Goal: Transaction & Acquisition: Purchase product/service

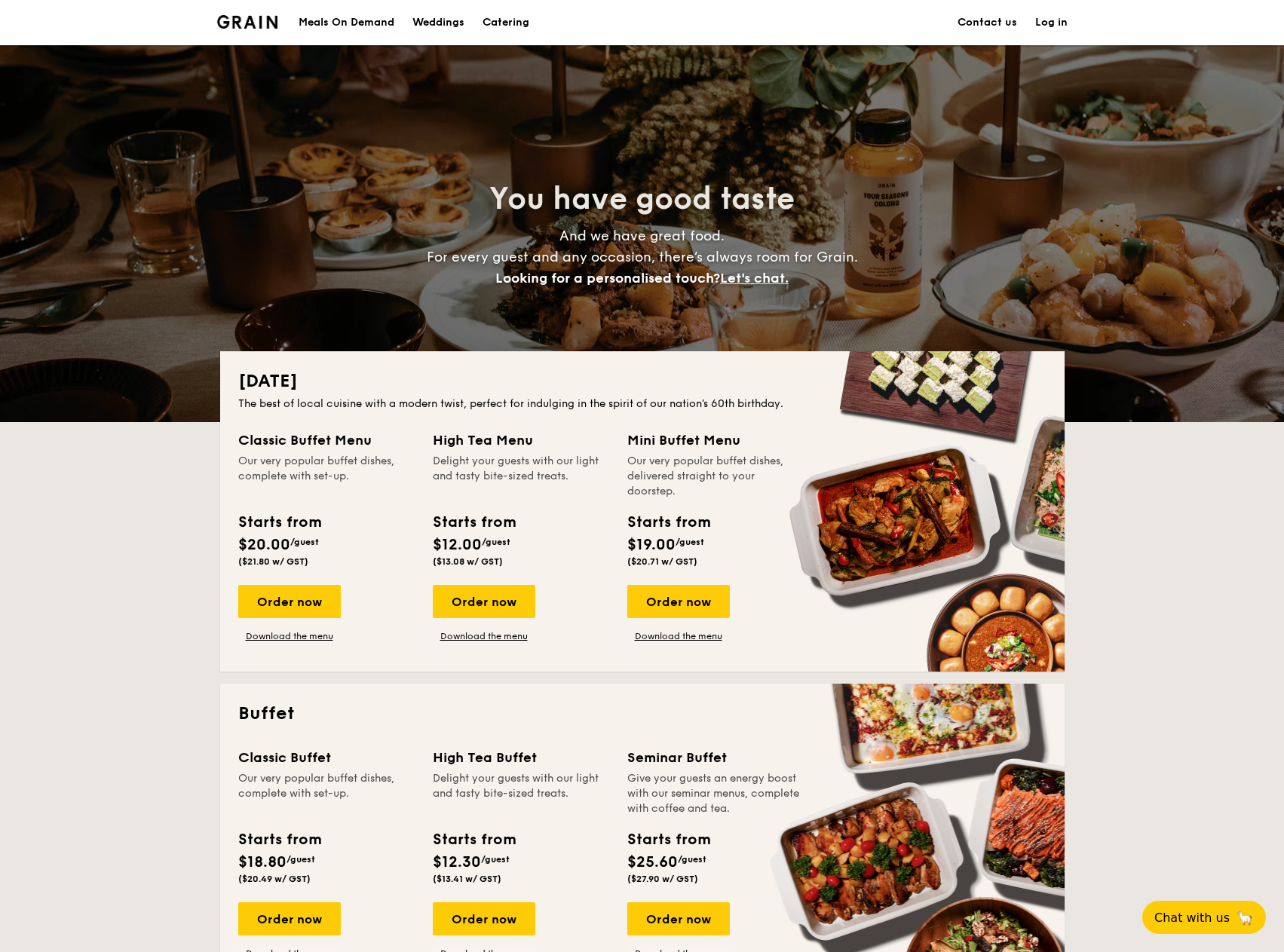
click at [1004, 26] on link "Contact us" at bounding box center [987, 23] width 60 height 45
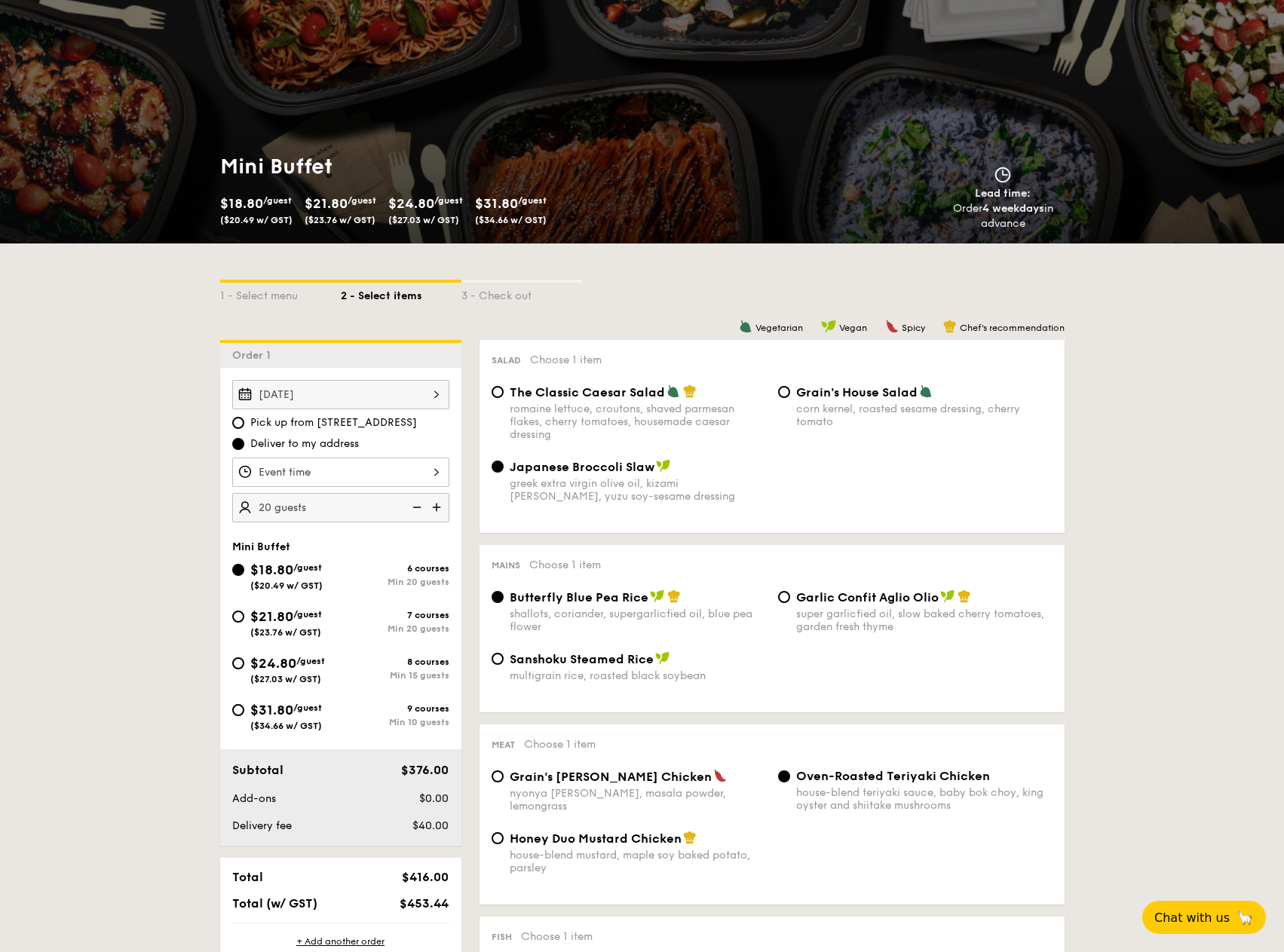
scroll to position [75, 0]
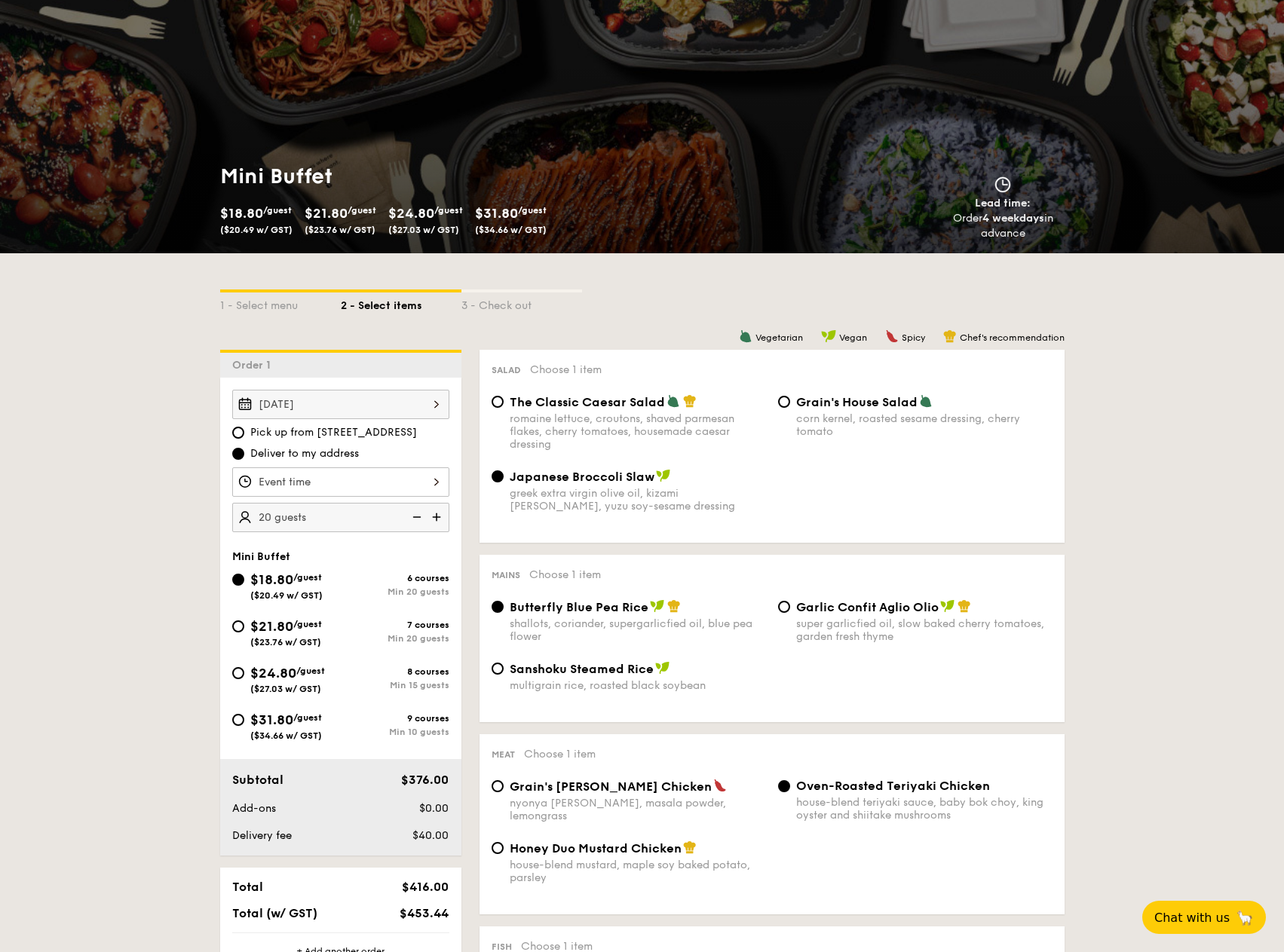
drag, startPoint x: 986, startPoint y: 219, endPoint x: 1039, endPoint y: 235, distance: 55.4
click at [1039, 235] on div "Order 4 weekdays in advance" at bounding box center [1003, 226] width 135 height 30
click at [1040, 241] on div "Mini Buffet $18.80 /guest ($20.49 w/ GST) $21.80 /guest ($23.76 w/ GST) $24.80 …" at bounding box center [642, 202] width 868 height 103
drag, startPoint x: 1028, startPoint y: 238, endPoint x: 974, endPoint y: 223, distance: 56.0
click at [974, 223] on div "Order 4 weekdays in advance" at bounding box center [1003, 226] width 135 height 30
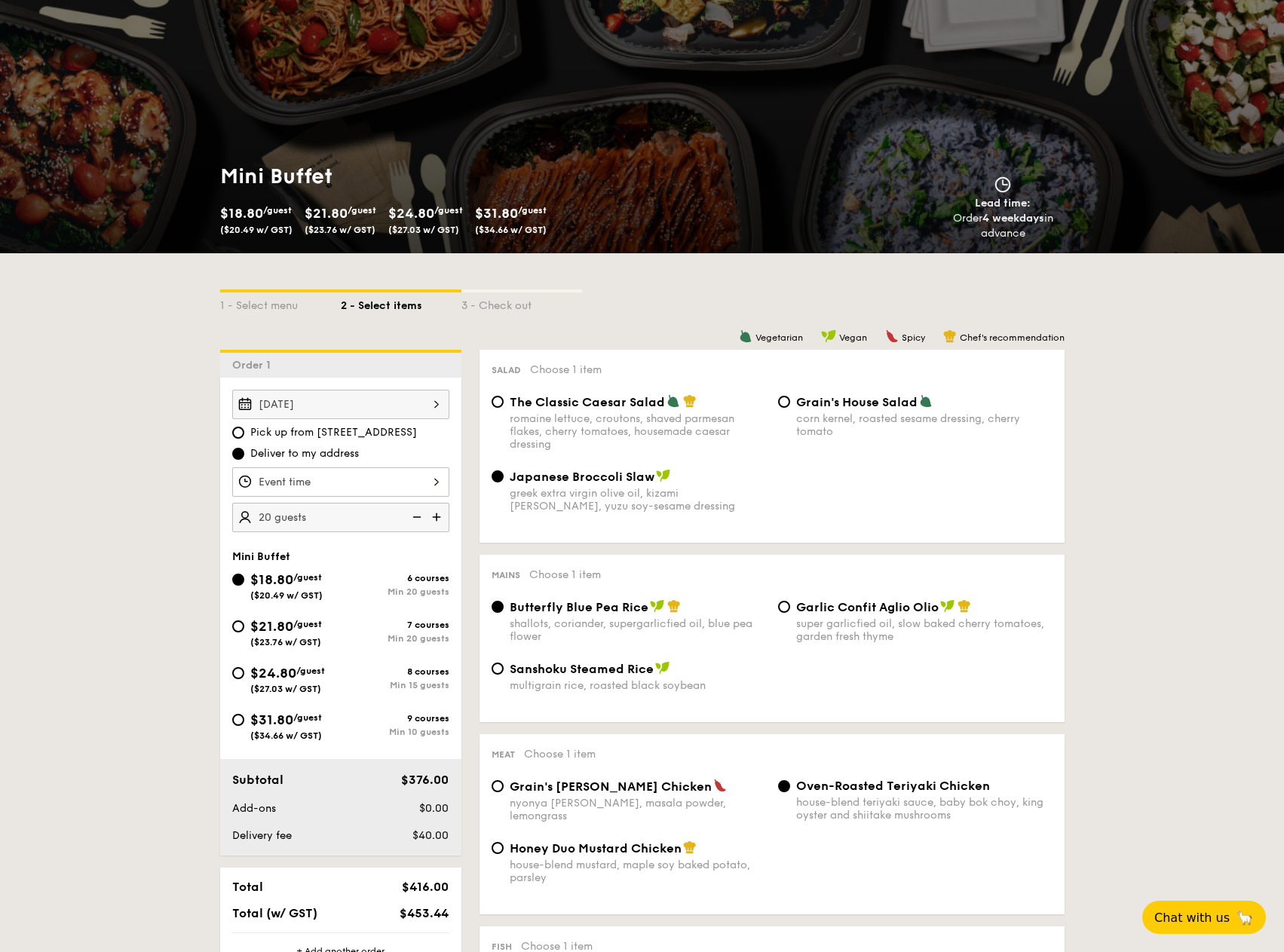
click at [1000, 220] on strong "4 weekdays" at bounding box center [1013, 218] width 62 height 13
click at [527, 286] on div "1 - Select menu 2 - Select items 3 - Check out" at bounding box center [642, 302] width 844 height 97
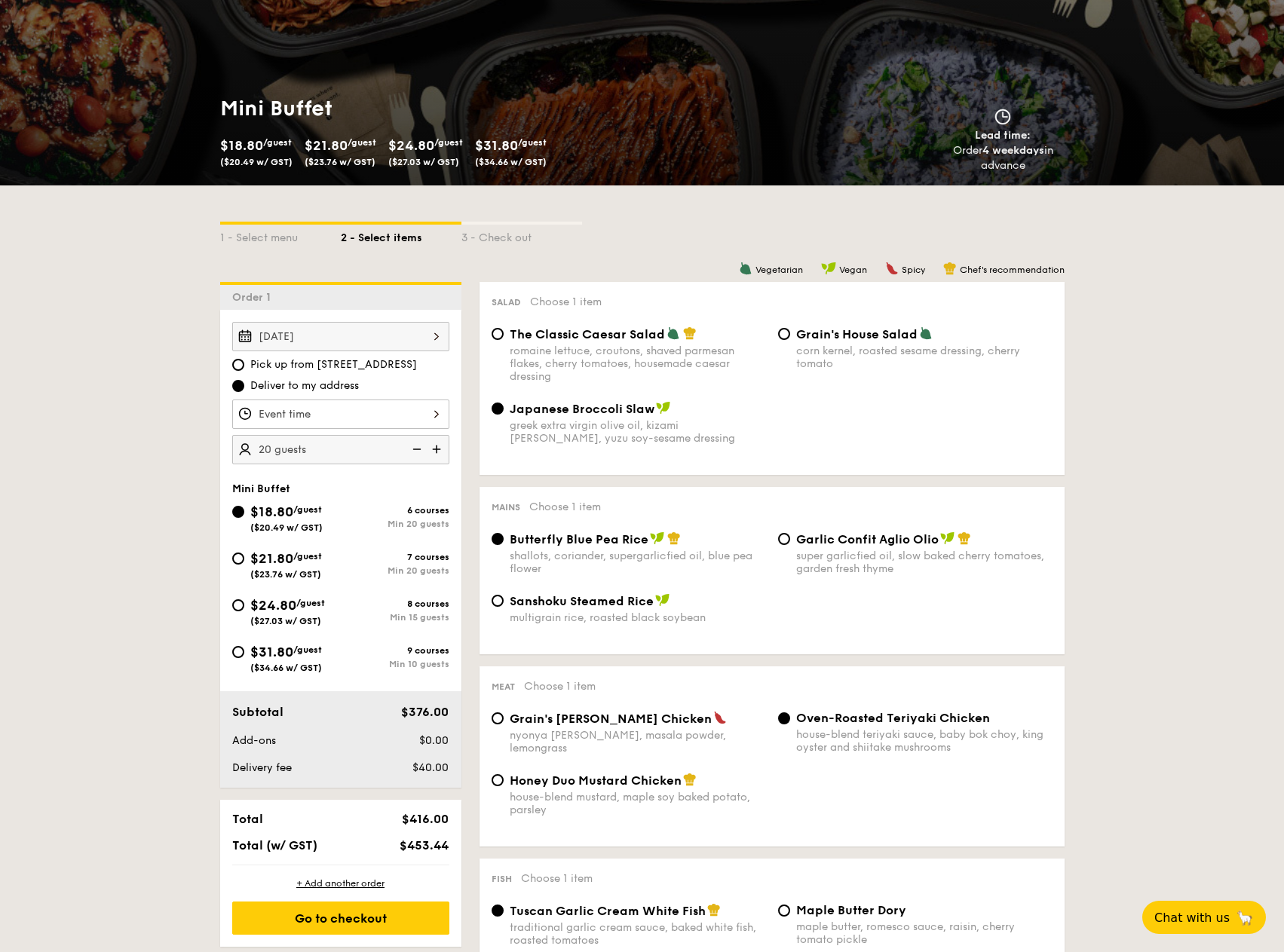
scroll to position [151, 0]
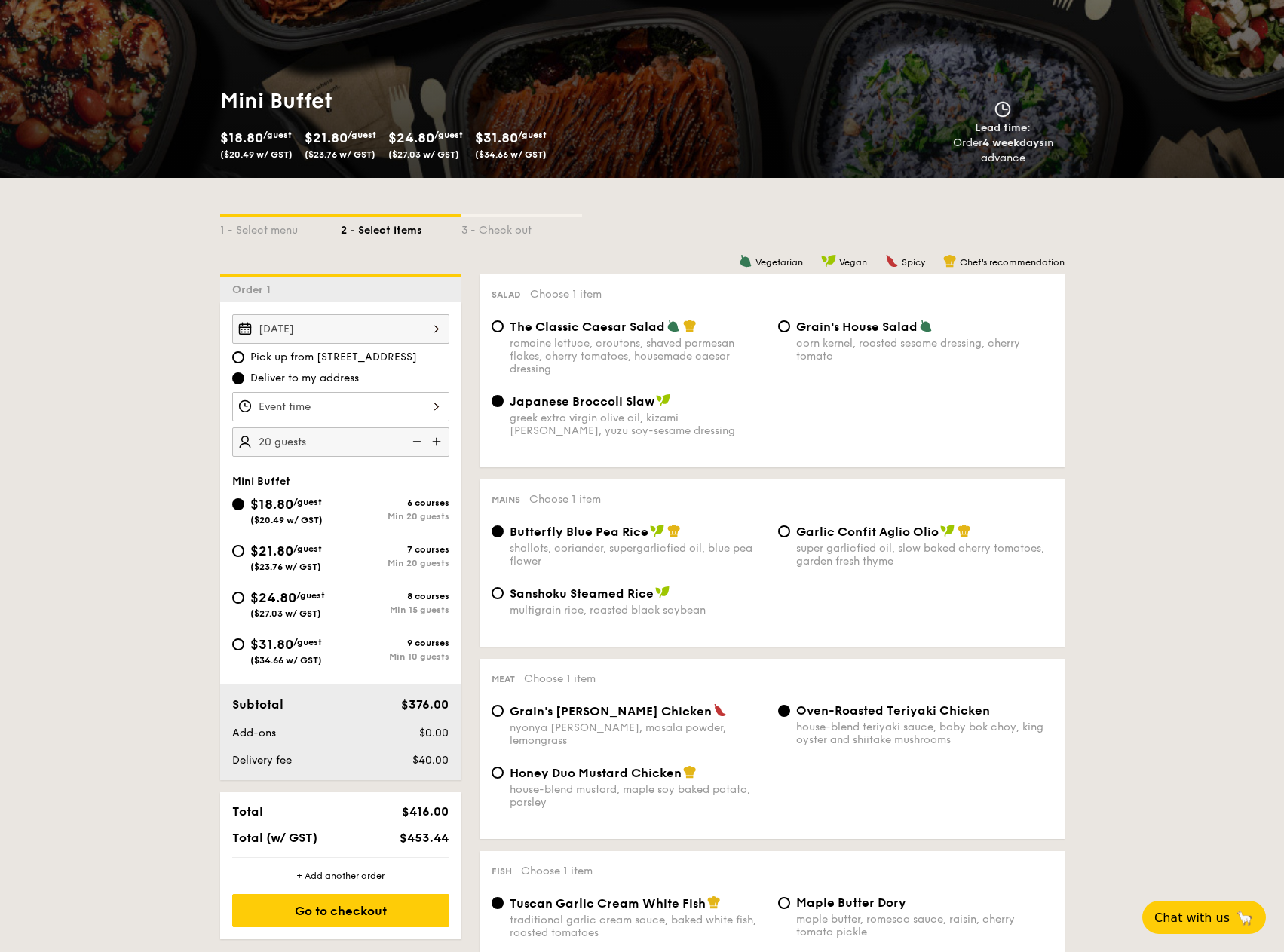
click at [370, 330] on div "Sep 13, 2025" at bounding box center [341, 329] width 217 height 29
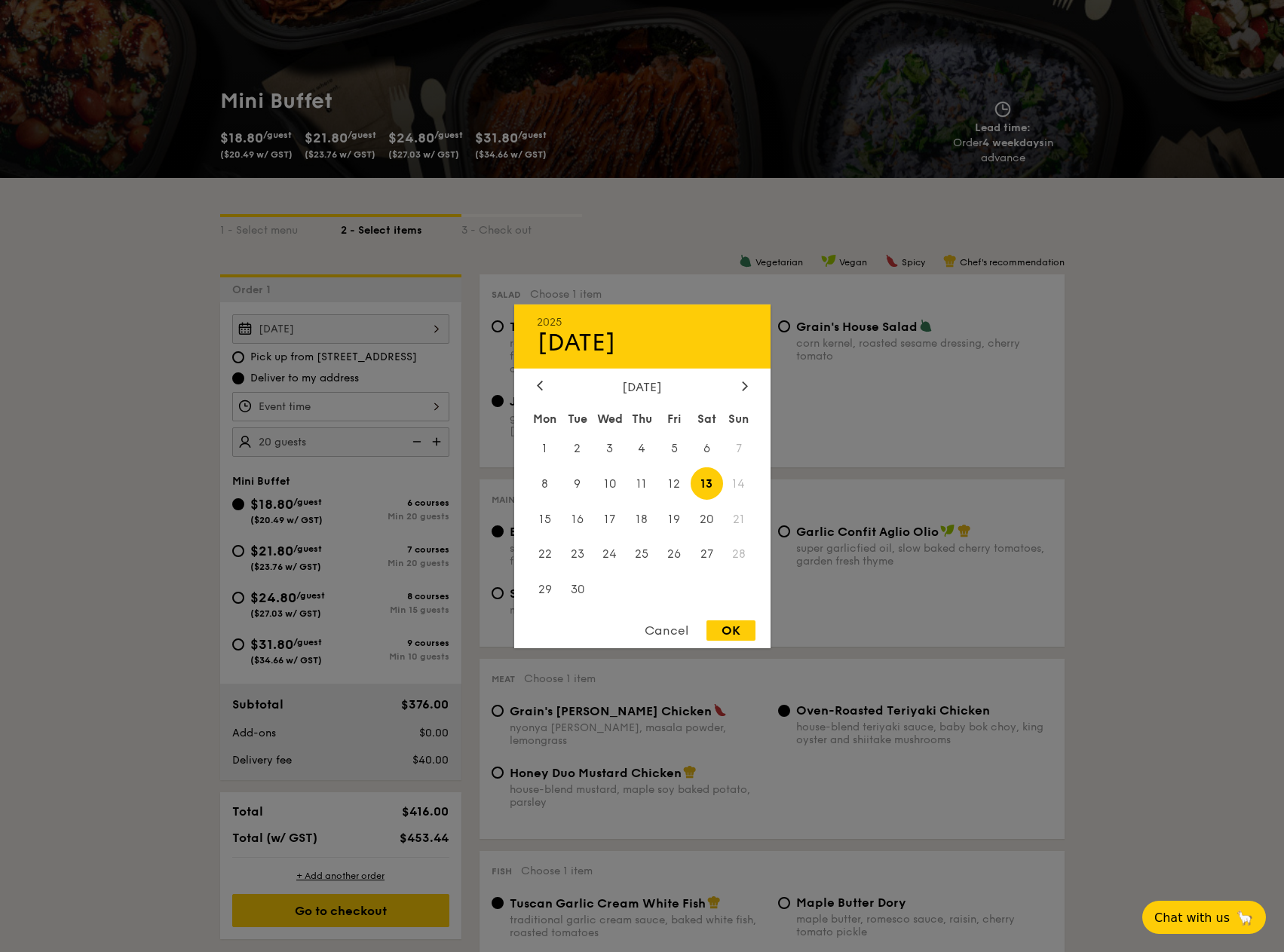
click at [825, 434] on div at bounding box center [642, 476] width 1284 height 952
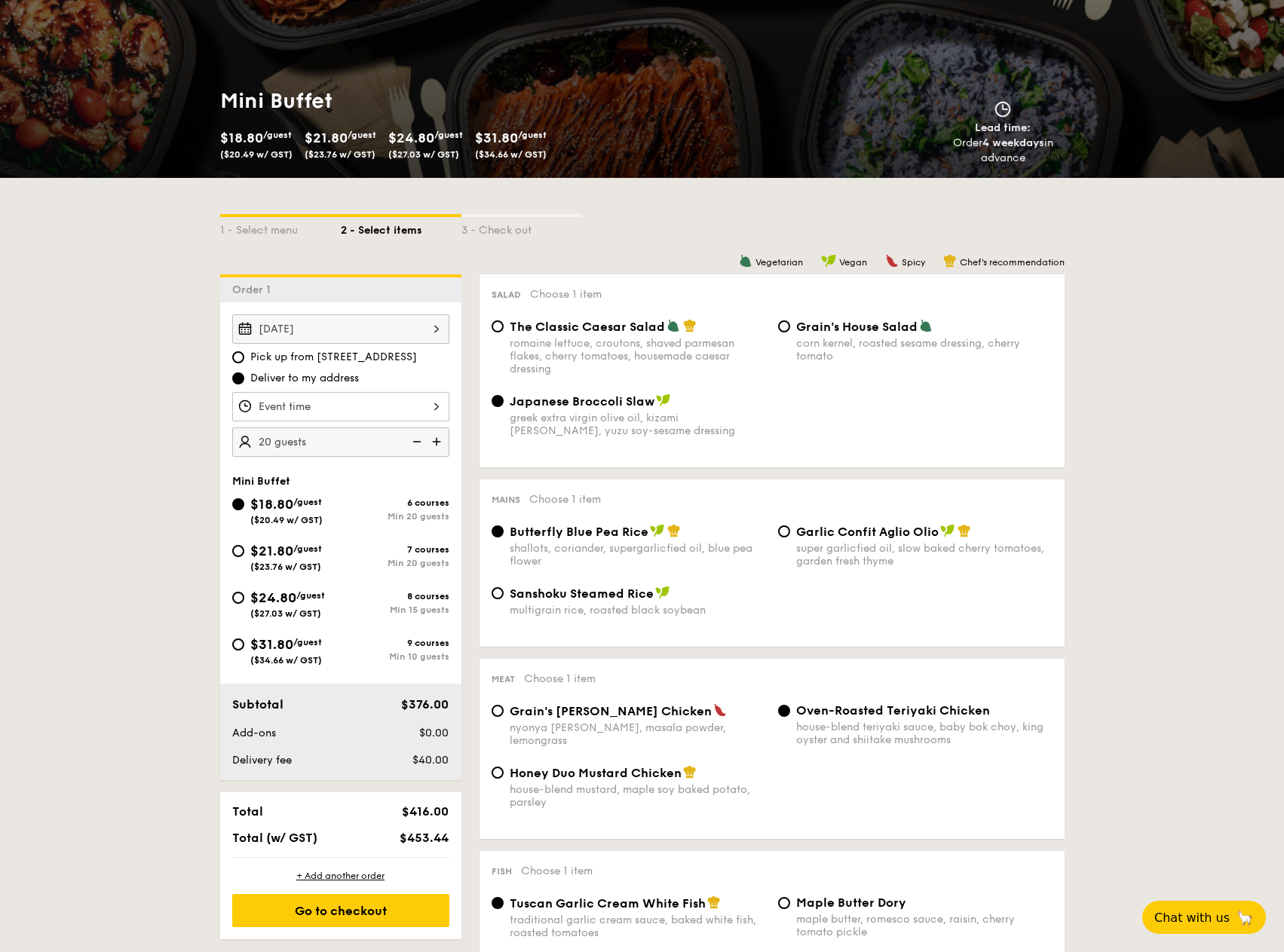
click at [407, 446] on img at bounding box center [416, 442] width 23 height 29
click at [412, 446] on img at bounding box center [416, 442] width 23 height 29
click at [419, 442] on img at bounding box center [416, 442] width 23 height 29
click at [424, 438] on img at bounding box center [416, 442] width 23 height 29
click at [340, 448] on input "20" at bounding box center [341, 442] width 217 height 29
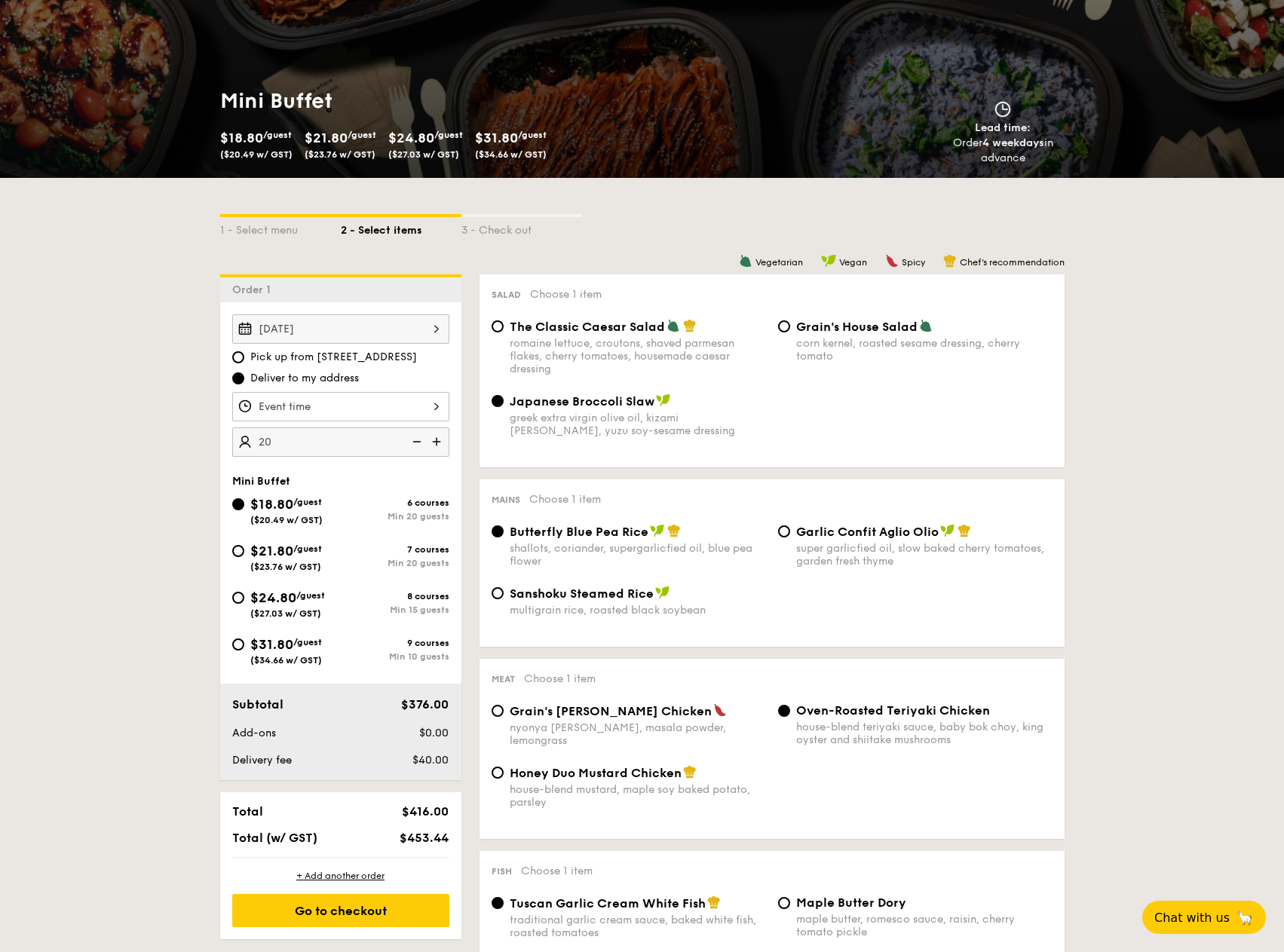
click at [329, 444] on input "20" at bounding box center [341, 442] width 217 height 29
type input "20 guests"
click at [425, 439] on img at bounding box center [416, 442] width 23 height 29
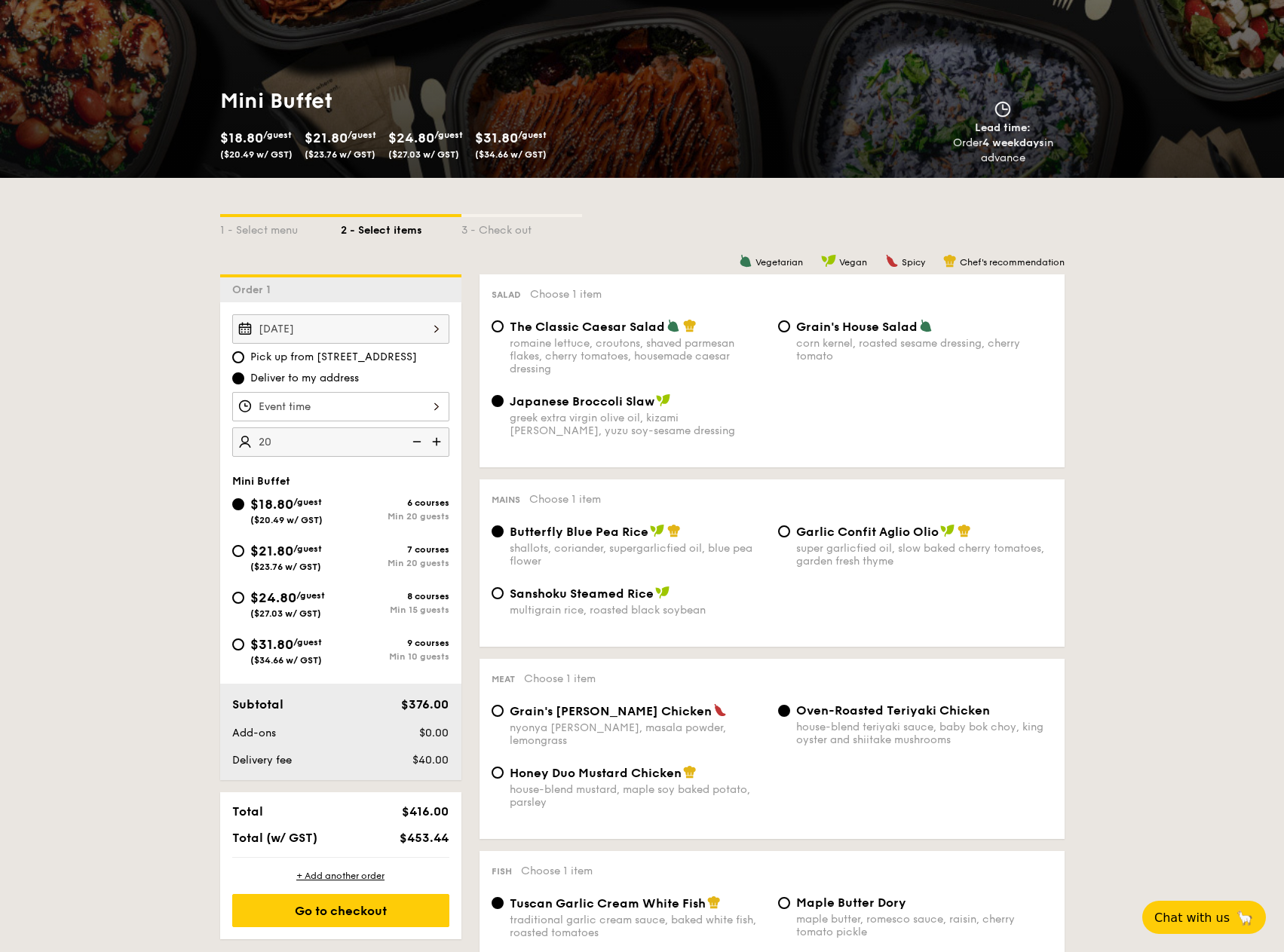
click at [415, 441] on img at bounding box center [416, 442] width 23 height 29
click at [414, 417] on div at bounding box center [341, 407] width 217 height 29
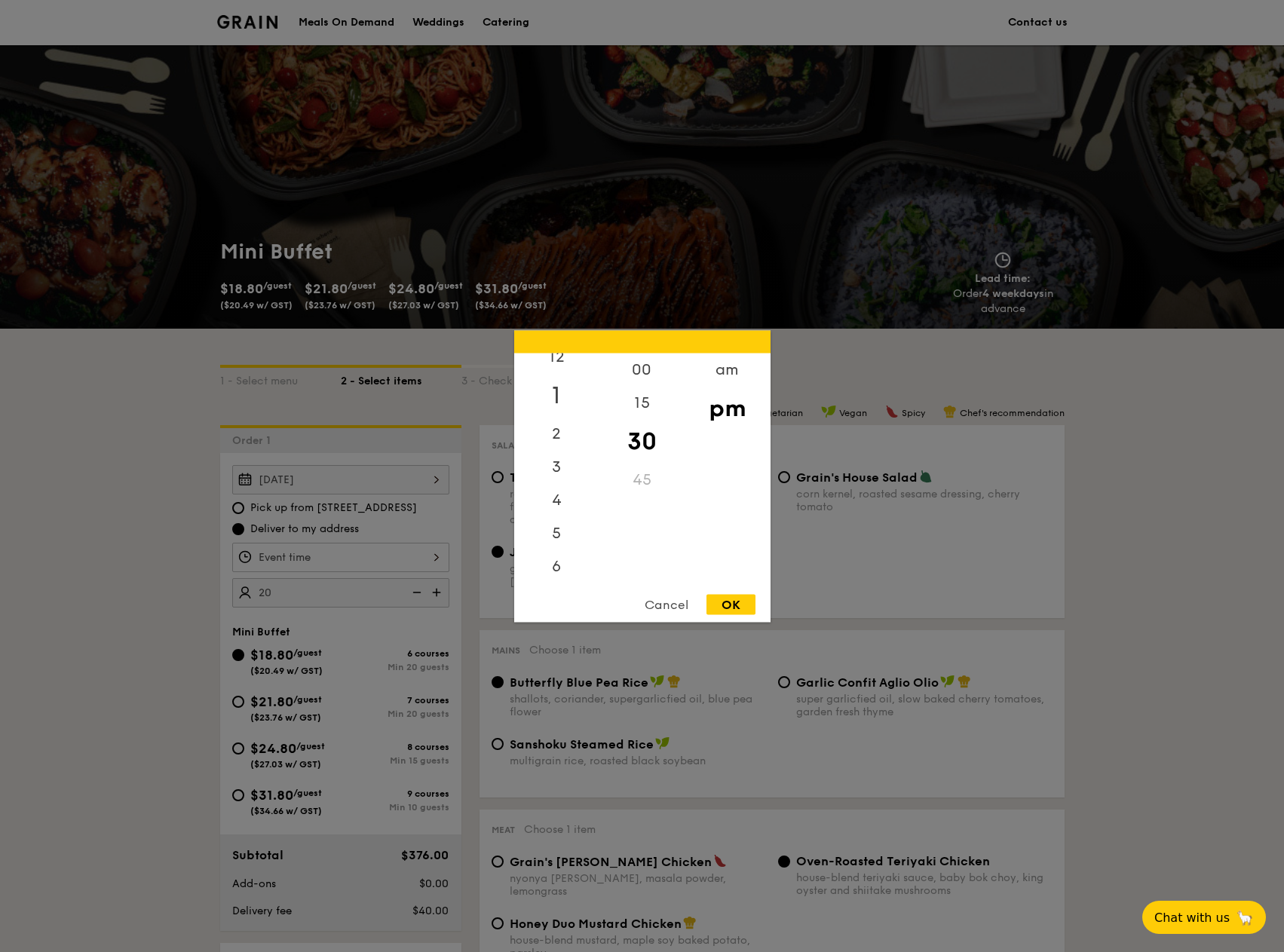
scroll to position [0, 0]
click at [560, 373] on div "12" at bounding box center [556, 375] width 85 height 44
click at [741, 594] on div "OK" at bounding box center [730, 603] width 49 height 20
type input "12:30PM"
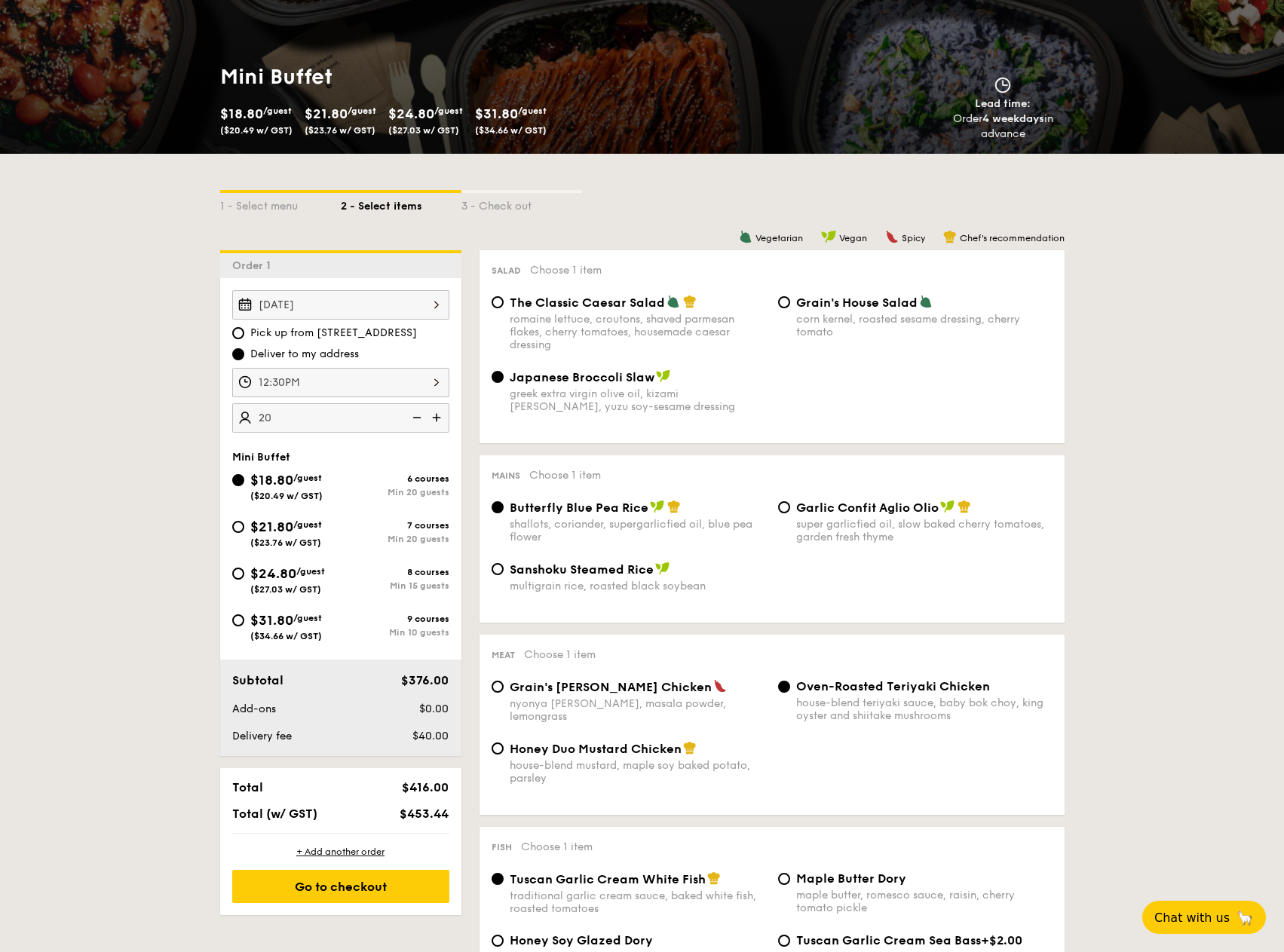
scroll to position [226, 0]
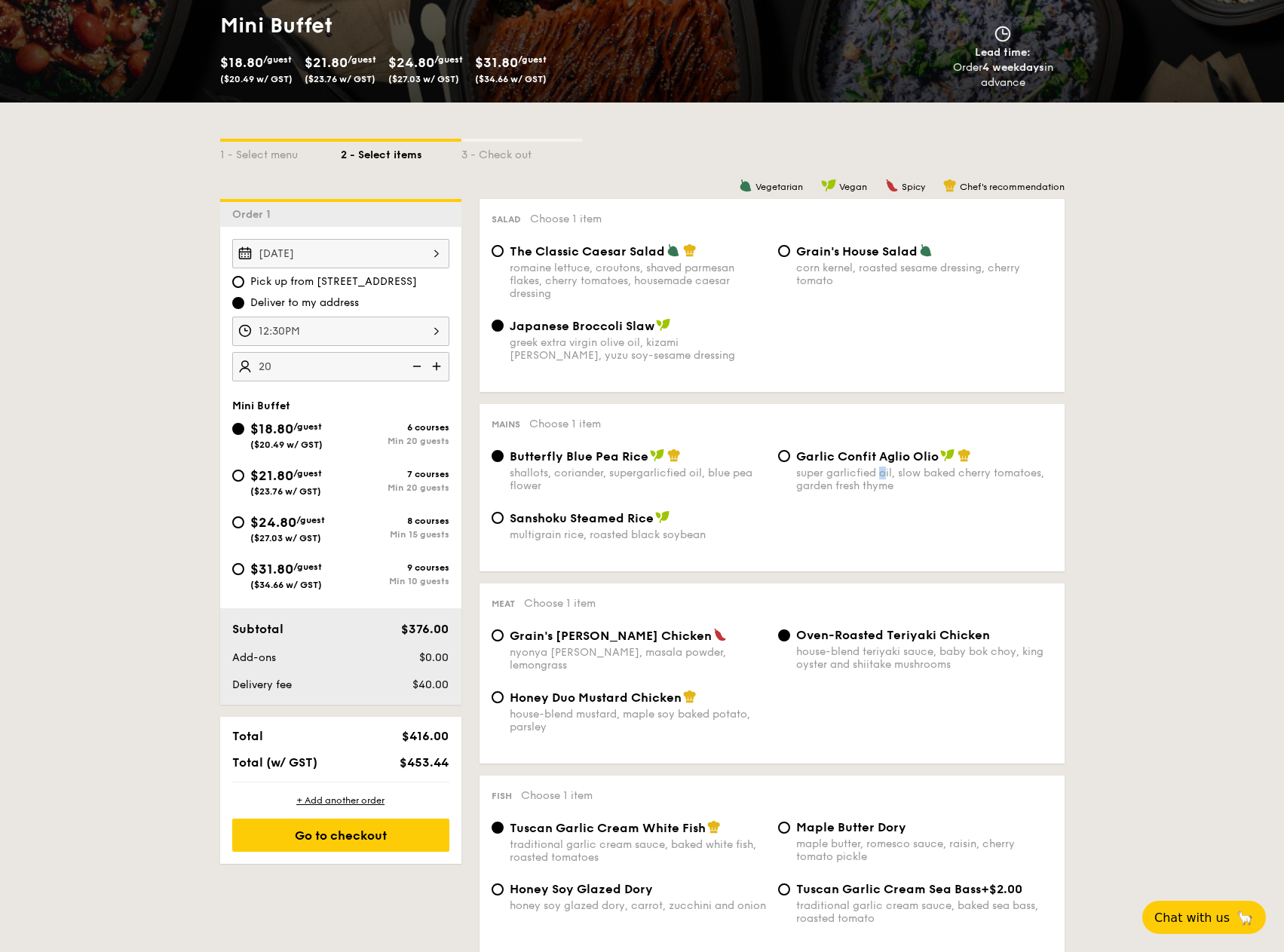
click at [883, 474] on div "super garlicfied oil, slow baked cherry tomatoes, garden fresh thyme" at bounding box center [924, 479] width 256 height 26
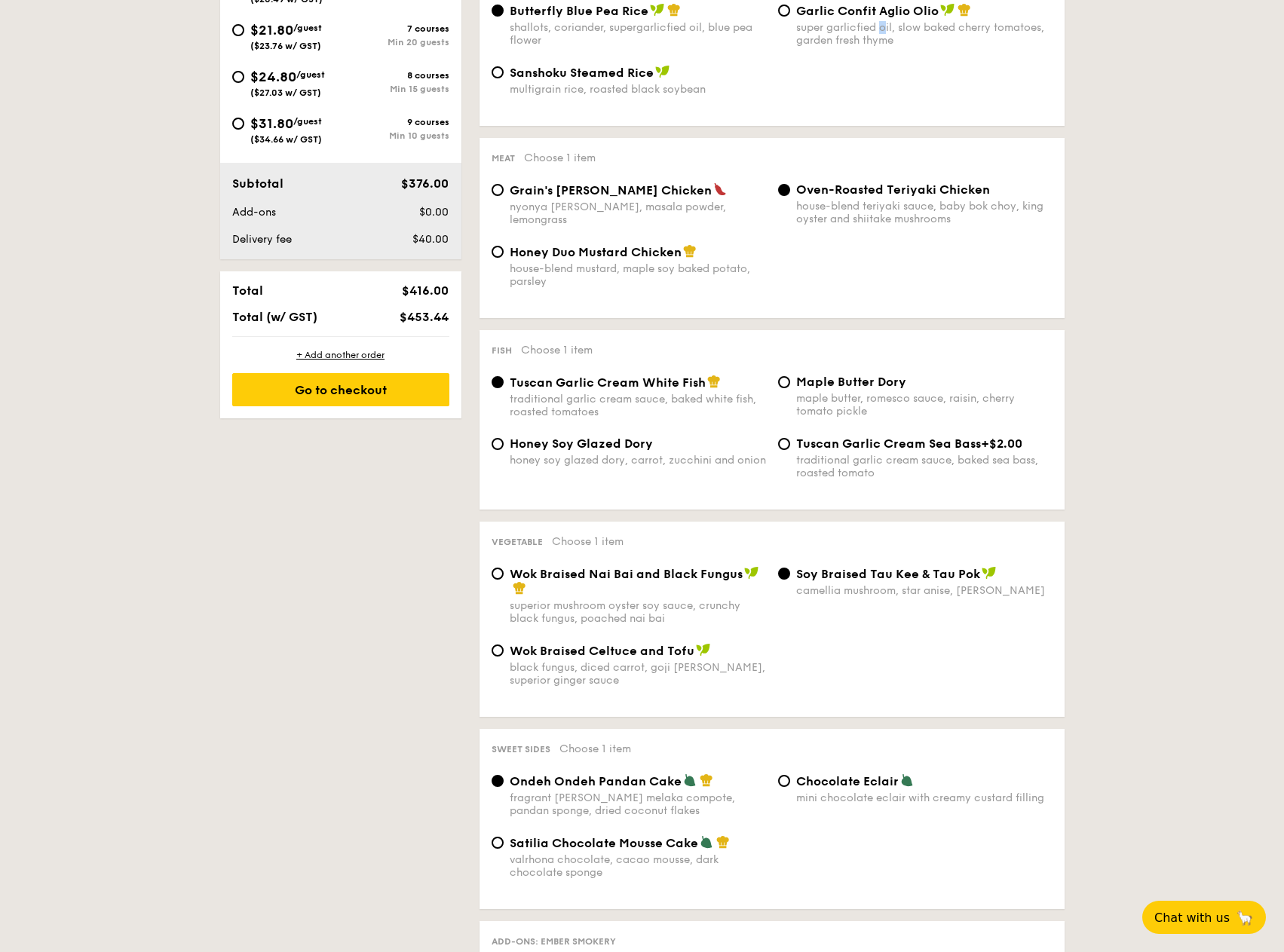
scroll to position [603, 0]
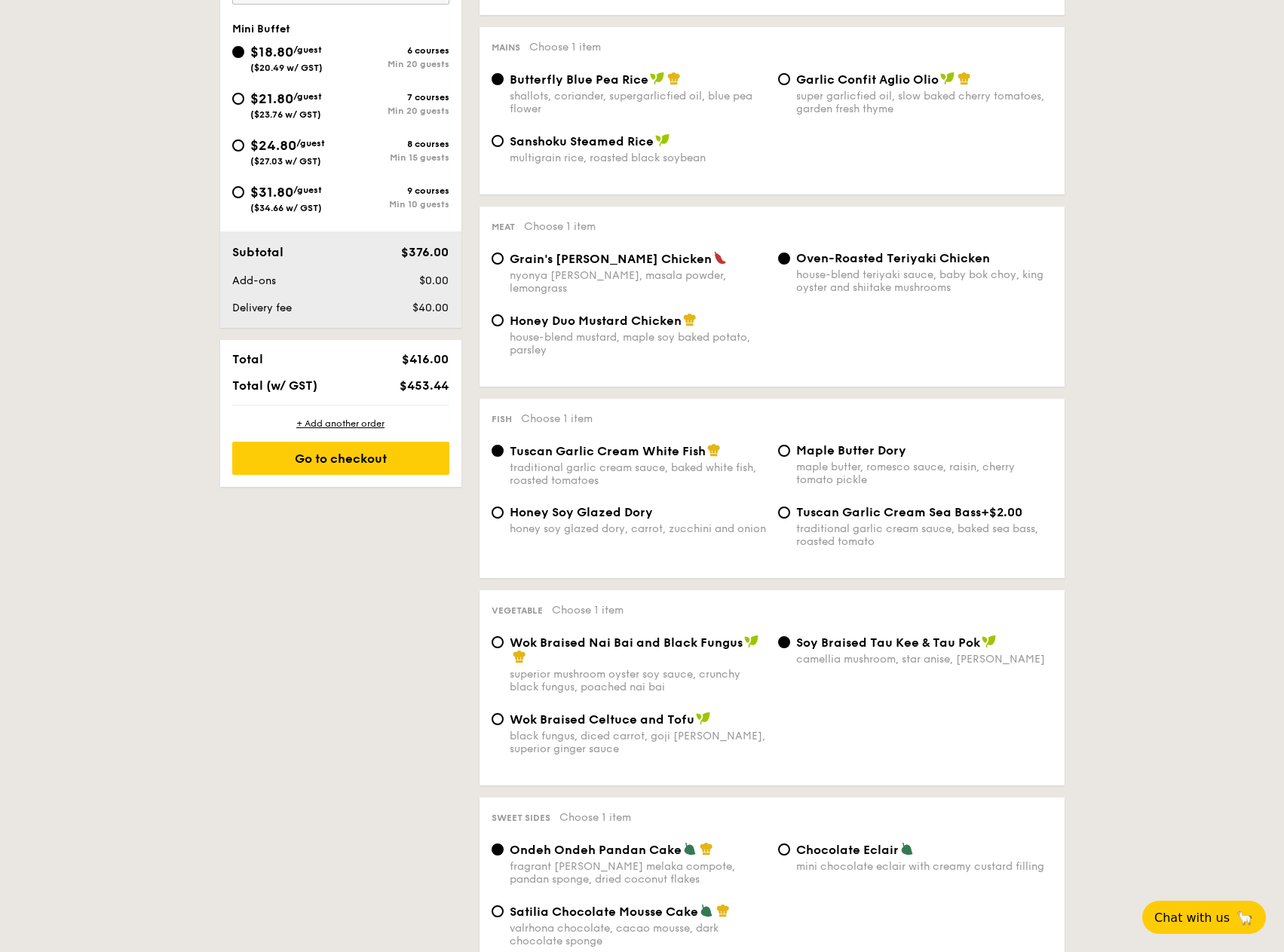
click at [803, 519] on div "Tuscan Garlic Cream Sea Bass +$2.00 traditional garlic cream sauce, baked sea b…" at bounding box center [924, 526] width 256 height 43
click at [790, 518] on input "Tuscan Garlic Cream Sea Bass +$2.00 traditional garlic cream sauce, baked sea b…" at bounding box center [784, 512] width 12 height 12
radio input "true"
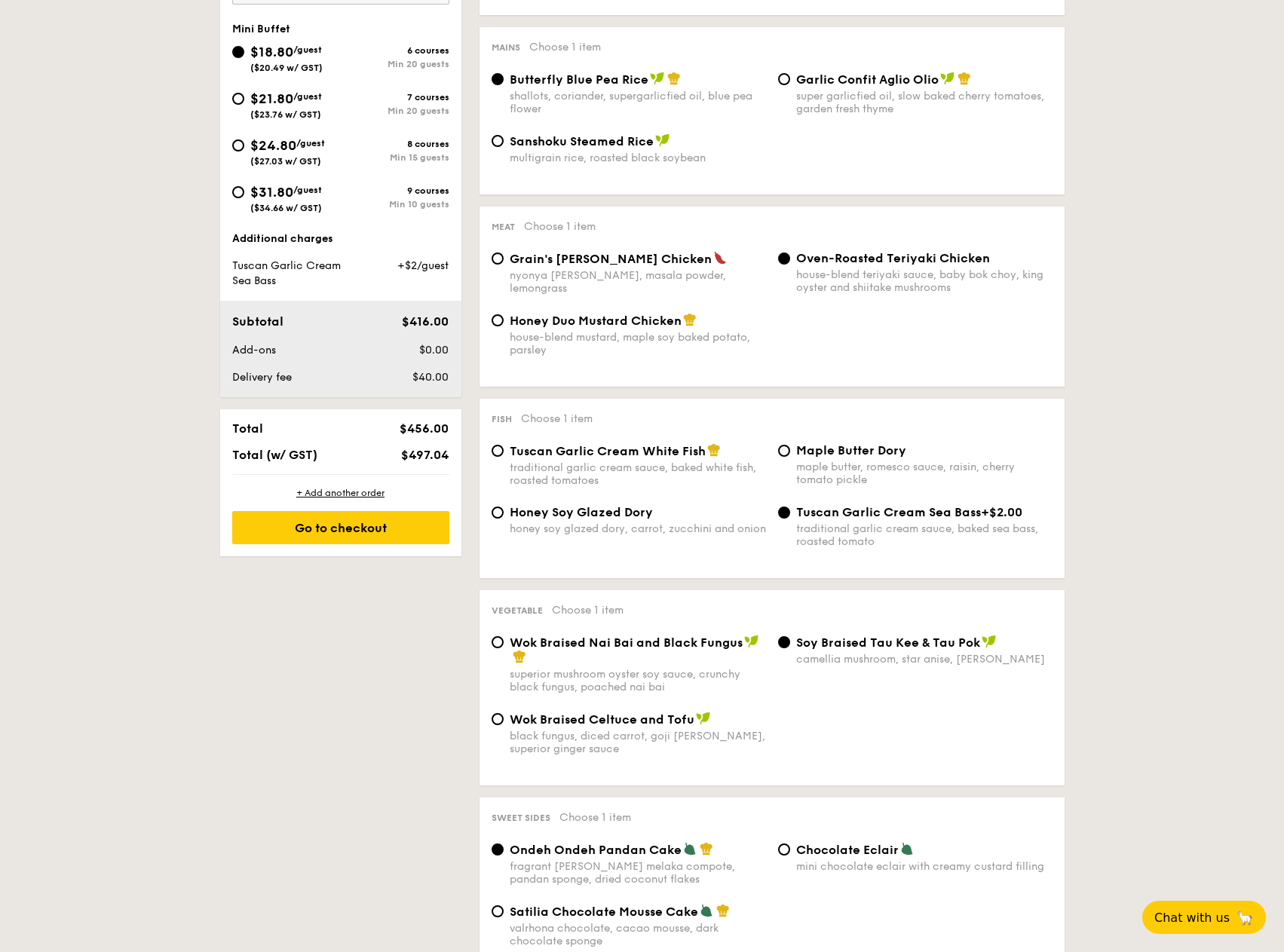
click at [677, 484] on div "traditional garlic cream sauce, baked white fish, roasted tomatoes" at bounding box center [637, 474] width 256 height 26
click at [503, 457] on input "Tuscan Garlic Cream White Fish traditional garlic cream sauce, baked white fish…" at bounding box center [497, 451] width 12 height 12
radio input "true"
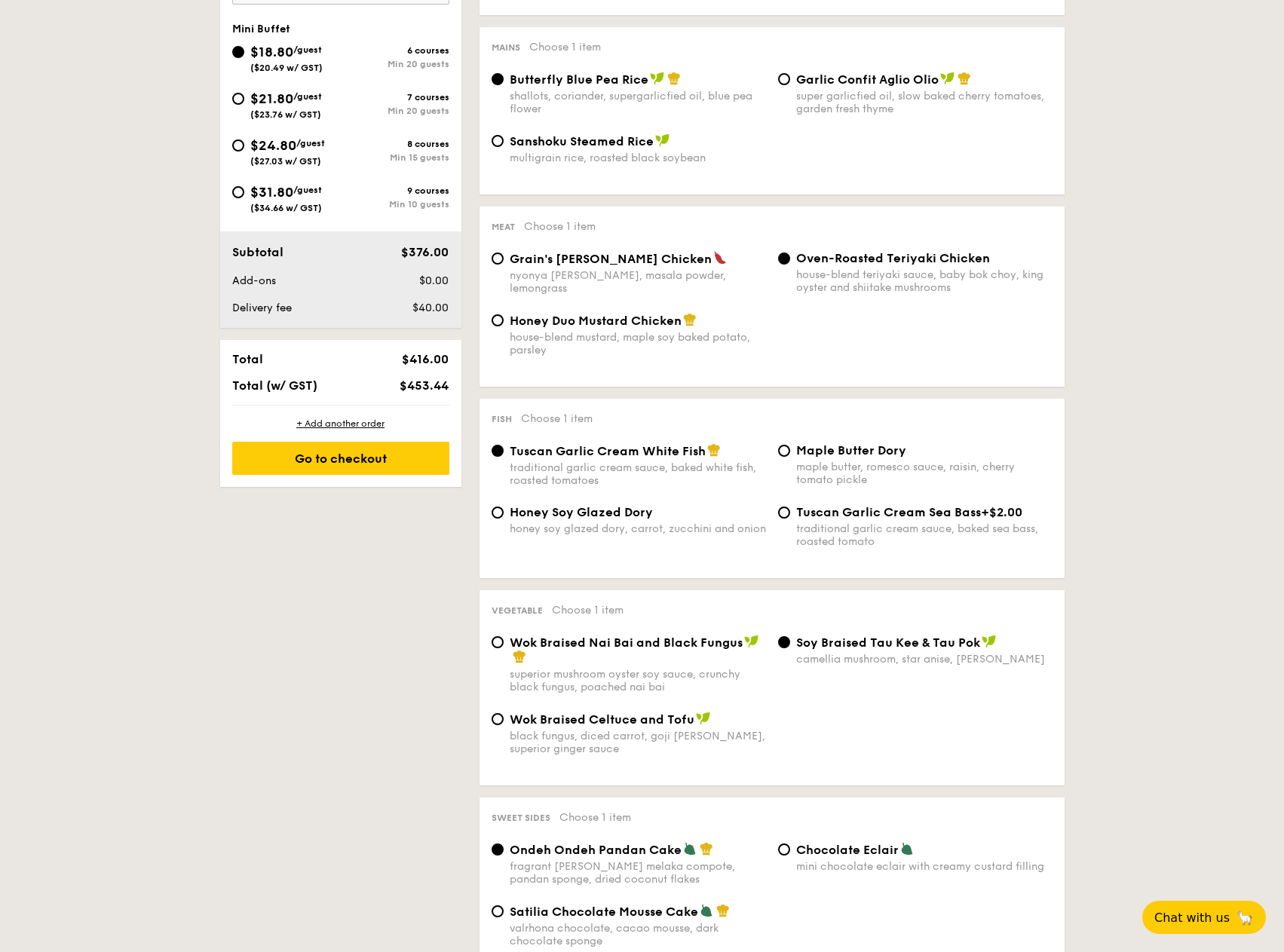
click at [644, 522] on div "honey soy glazed dory, carrot, zucchini and onion" at bounding box center [637, 528] width 256 height 13
click at [503, 518] on input "Honey Soy Glazed Dory honey soy glazed dory, carrot, zucchini and onion" at bounding box center [497, 512] width 12 height 12
radio input "true"
click at [828, 466] on div "maple butter, romesco sauce, raisin, cherry tomato pickle" at bounding box center [924, 473] width 256 height 26
click at [790, 457] on input "Maple Butter Dory maple butter, romesco sauce, raisin, cherry tomato pickle" at bounding box center [784, 451] width 12 height 12
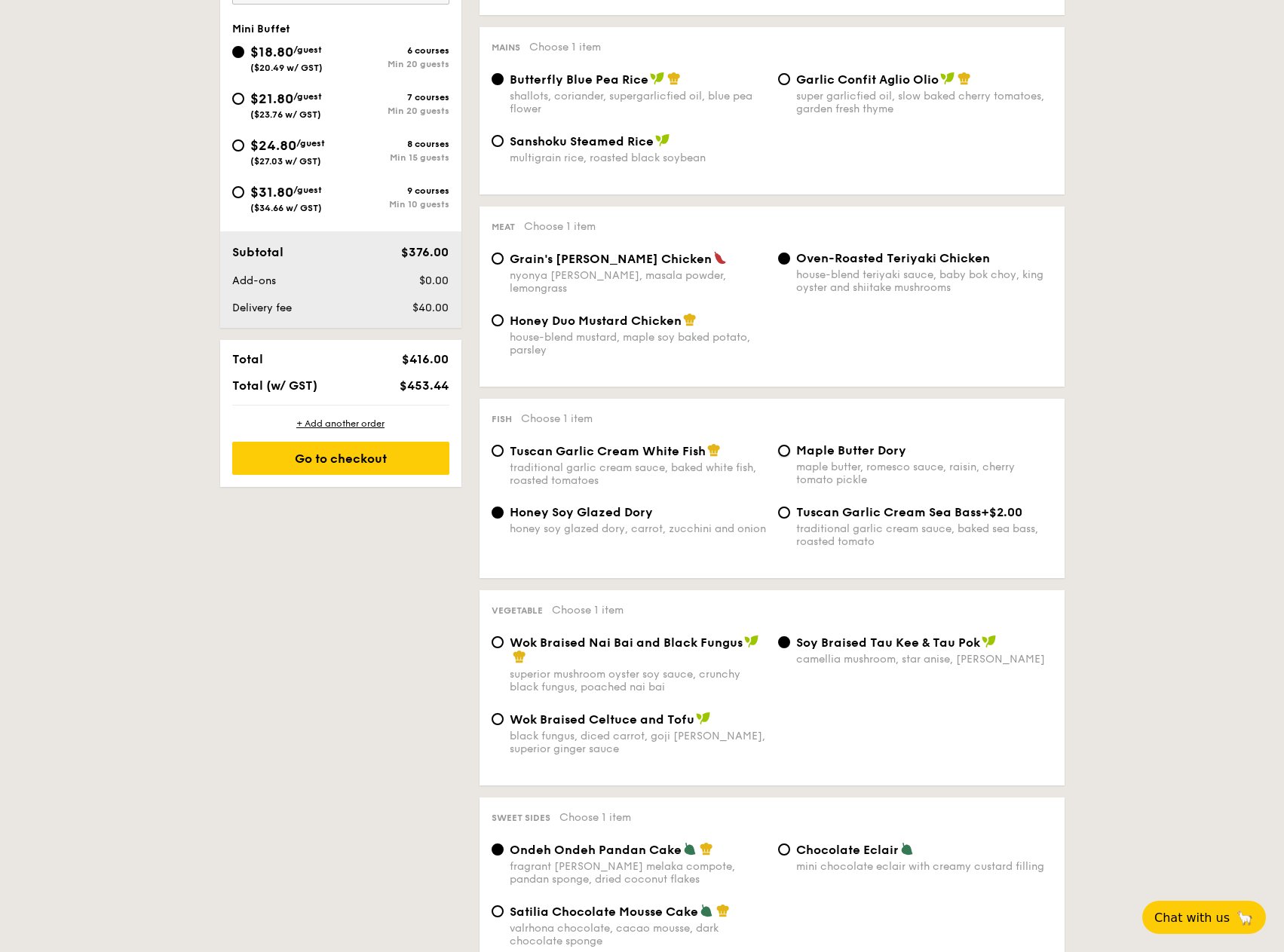
radio input "true"
click at [650, 462] on div "traditional garlic cream sauce, baked white fish, roasted tomatoes" at bounding box center [637, 474] width 256 height 26
click at [503, 457] on input "Tuscan Garlic Cream White Fish traditional garlic cream sauce, baked white fish…" at bounding box center [497, 451] width 12 height 12
radio input "true"
click at [783, 465] on div "Maple Butter Dory maple butter, romesco sauce, raisin, cherry tomato pickle" at bounding box center [915, 465] width 287 height 43
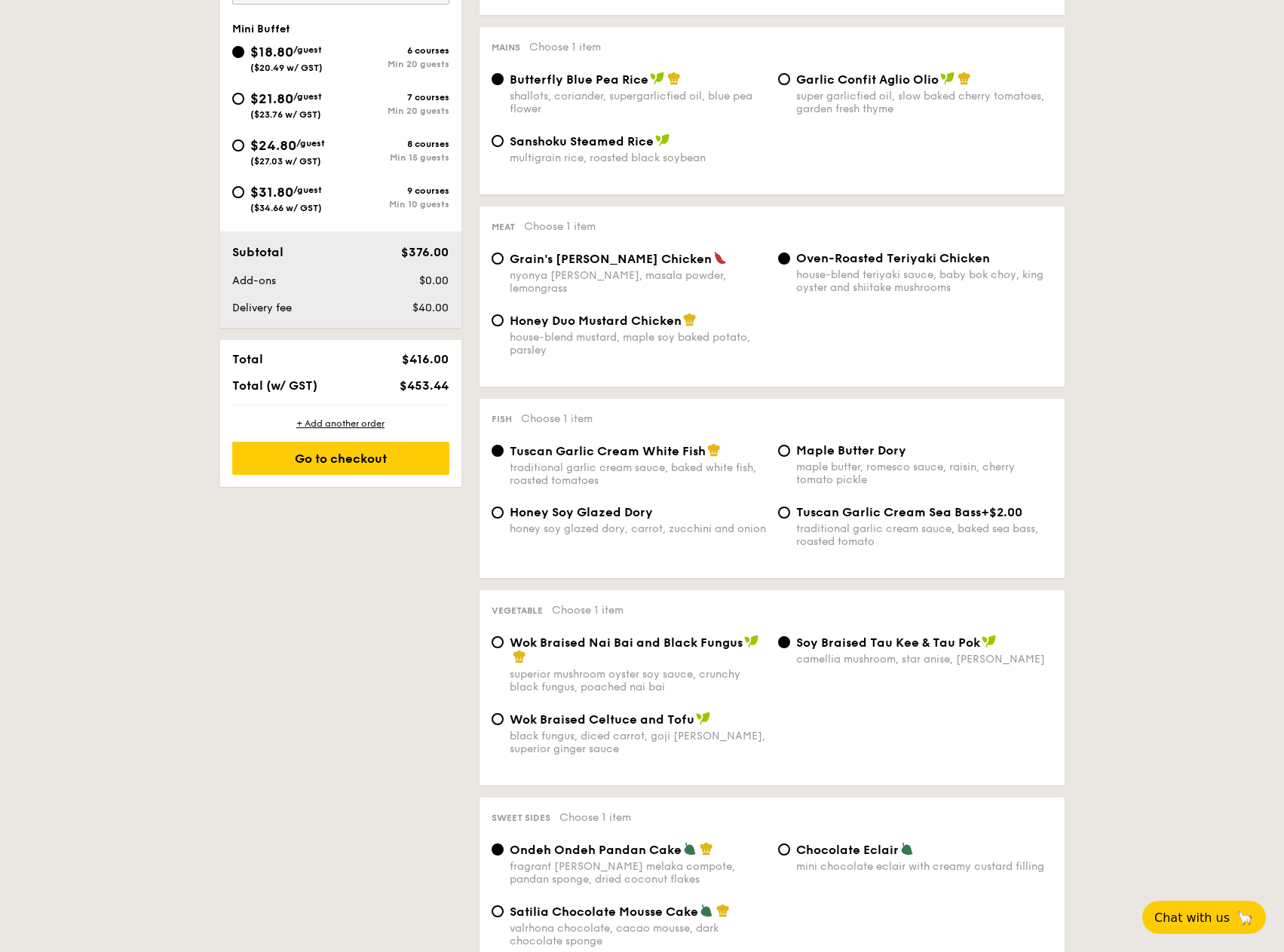
click at [785, 476] on label "Maple Butter Dory maple butter, romesco sauce, raisin, cherry tomato pickle" at bounding box center [915, 478] width 275 height 14
click at [785, 457] on input "Maple Butter Dory maple butter, romesco sauce, raisin, cherry tomato pickle" at bounding box center [784, 451] width 12 height 12
radio input "true"
click at [730, 478] on div "traditional garlic cream sauce, baked white fish, roasted tomatoes" at bounding box center [637, 474] width 256 height 26
click at [503, 457] on input "Tuscan Garlic Cream White Fish traditional garlic cream sauce, baked white fish…" at bounding box center [497, 451] width 12 height 12
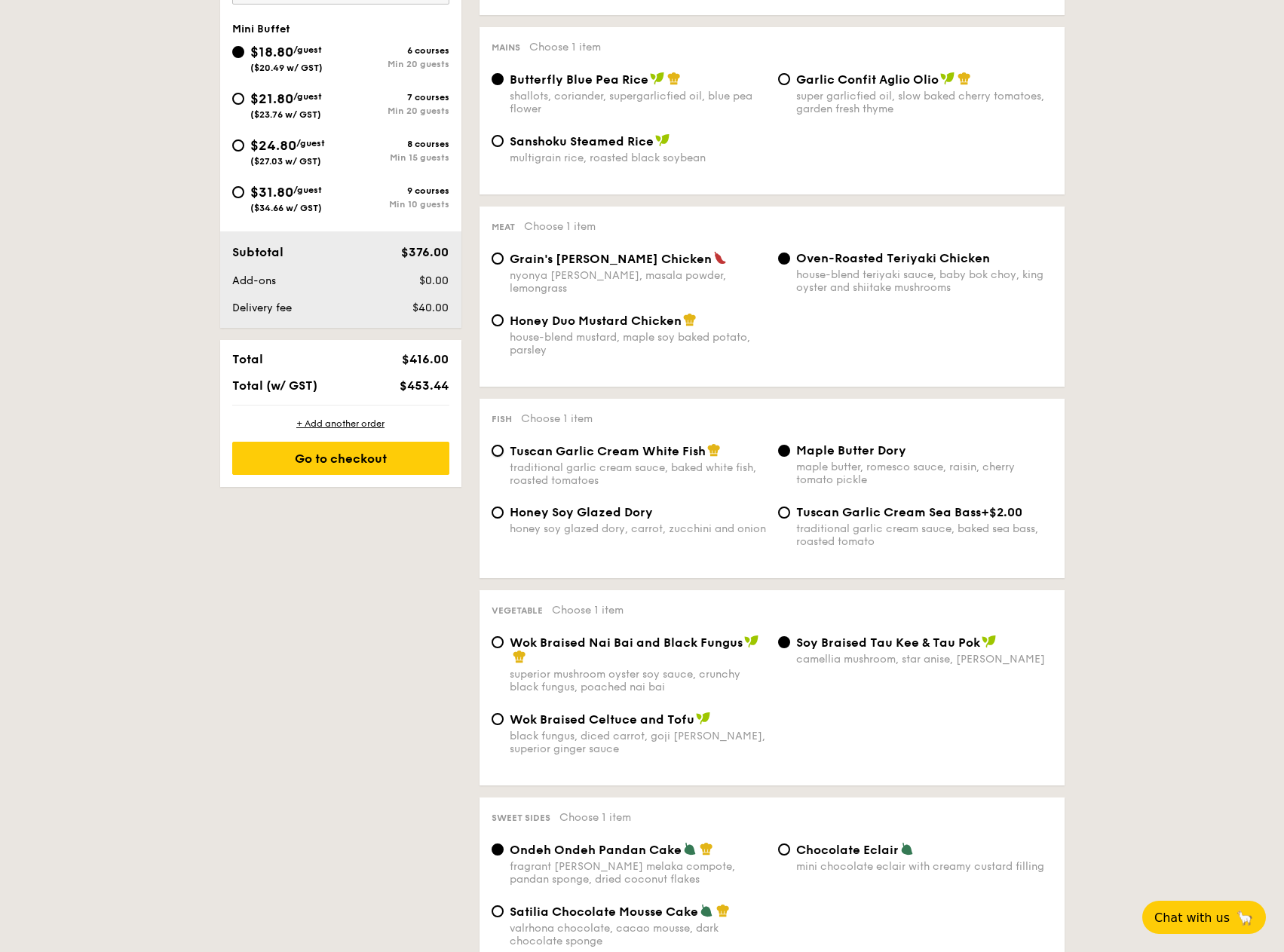
radio input "true"
click at [597, 269] on div "Grain's Curry Chicken nyonya curry, masala powder, lemongrass" at bounding box center [637, 273] width 256 height 44
click at [503, 265] on input "Grain's Curry Chicken nyonya curry, masala powder, lemongrass" at bounding box center [497, 259] width 12 height 12
radio input "true"
click at [938, 278] on div "house-blend teriyaki sauce, baby bok choy, king oyster and shiitake mushrooms" at bounding box center [924, 281] width 256 height 26
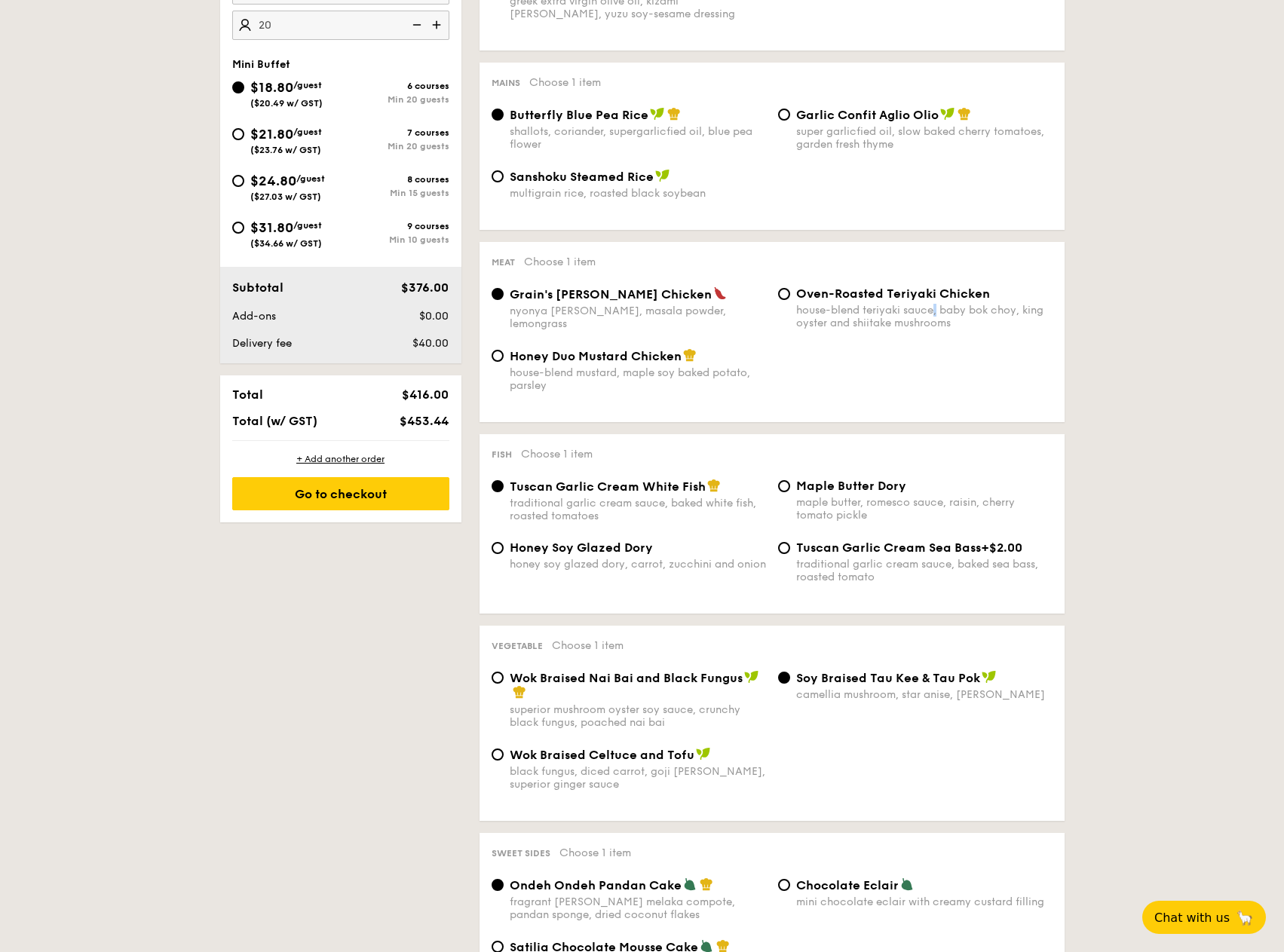
scroll to position [453, 0]
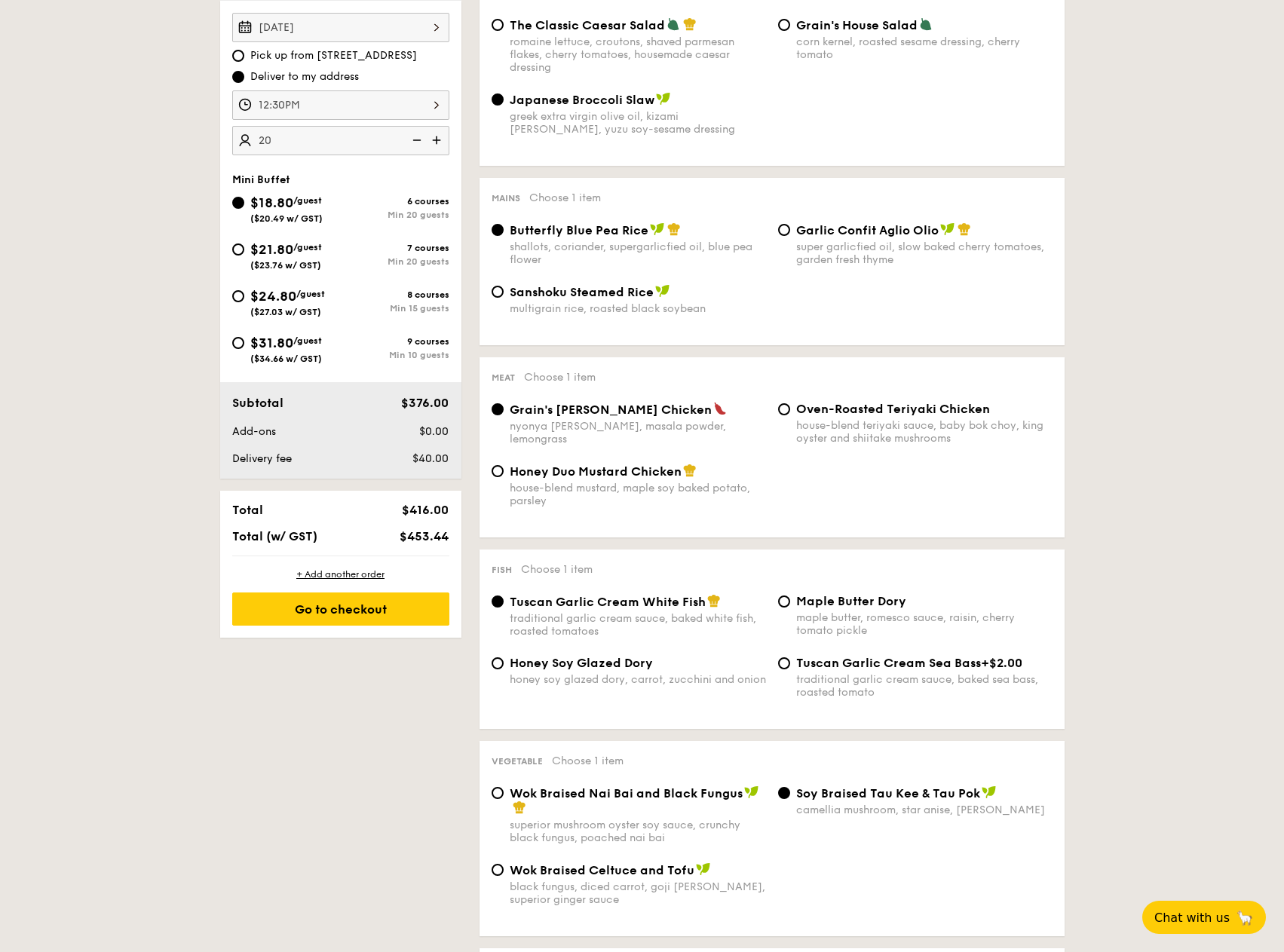
click at [797, 411] on span "Oven-Roasted Teriyaki Chicken" at bounding box center [892, 409] width 194 height 14
click at [790, 411] on input "Oven-Roasted Teriyaki Chicken house-blend teriyaki sauce, baby bok choy, king o…" at bounding box center [784, 410] width 12 height 12
radio input "true"
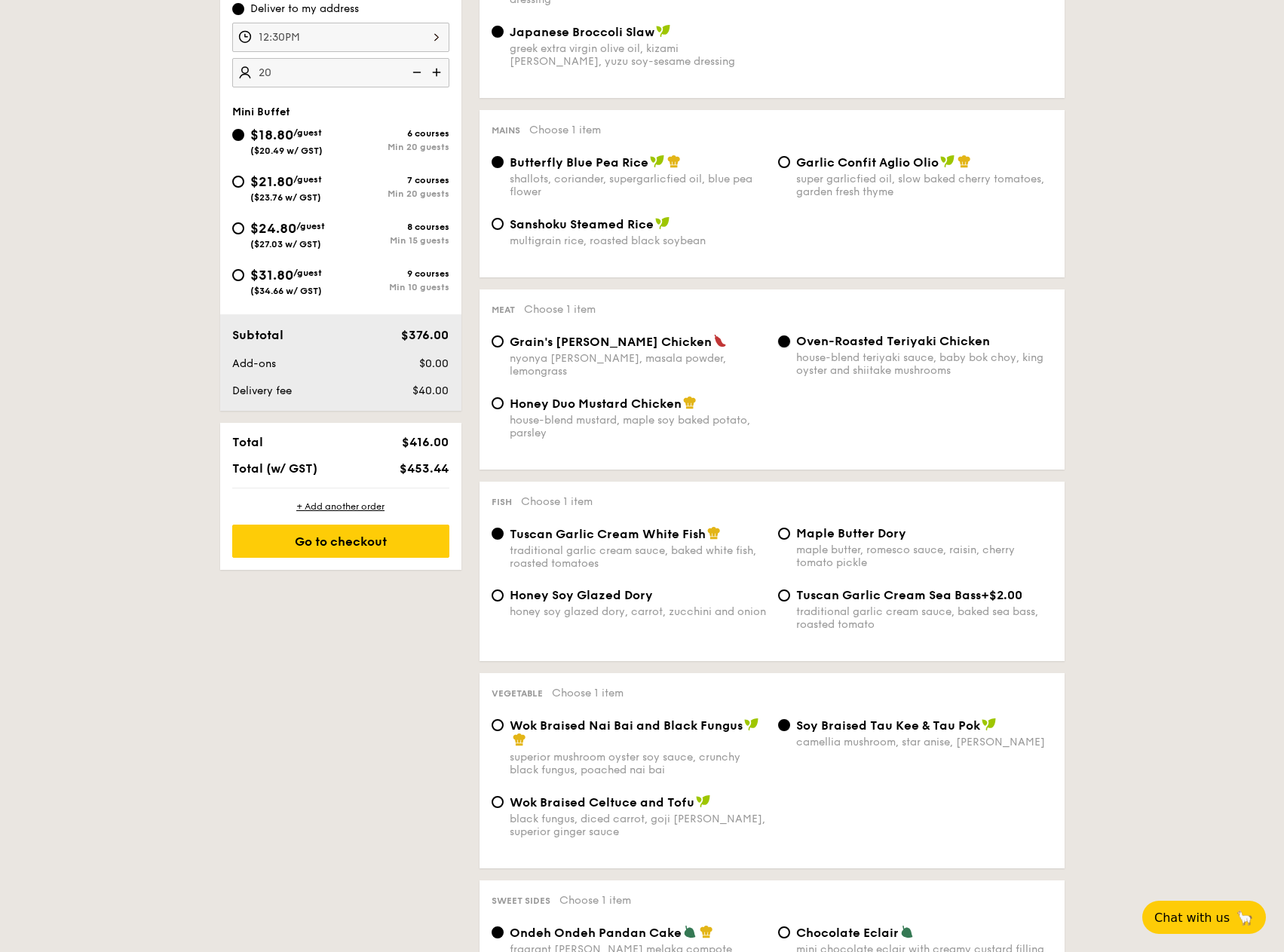
scroll to position [527, 0]
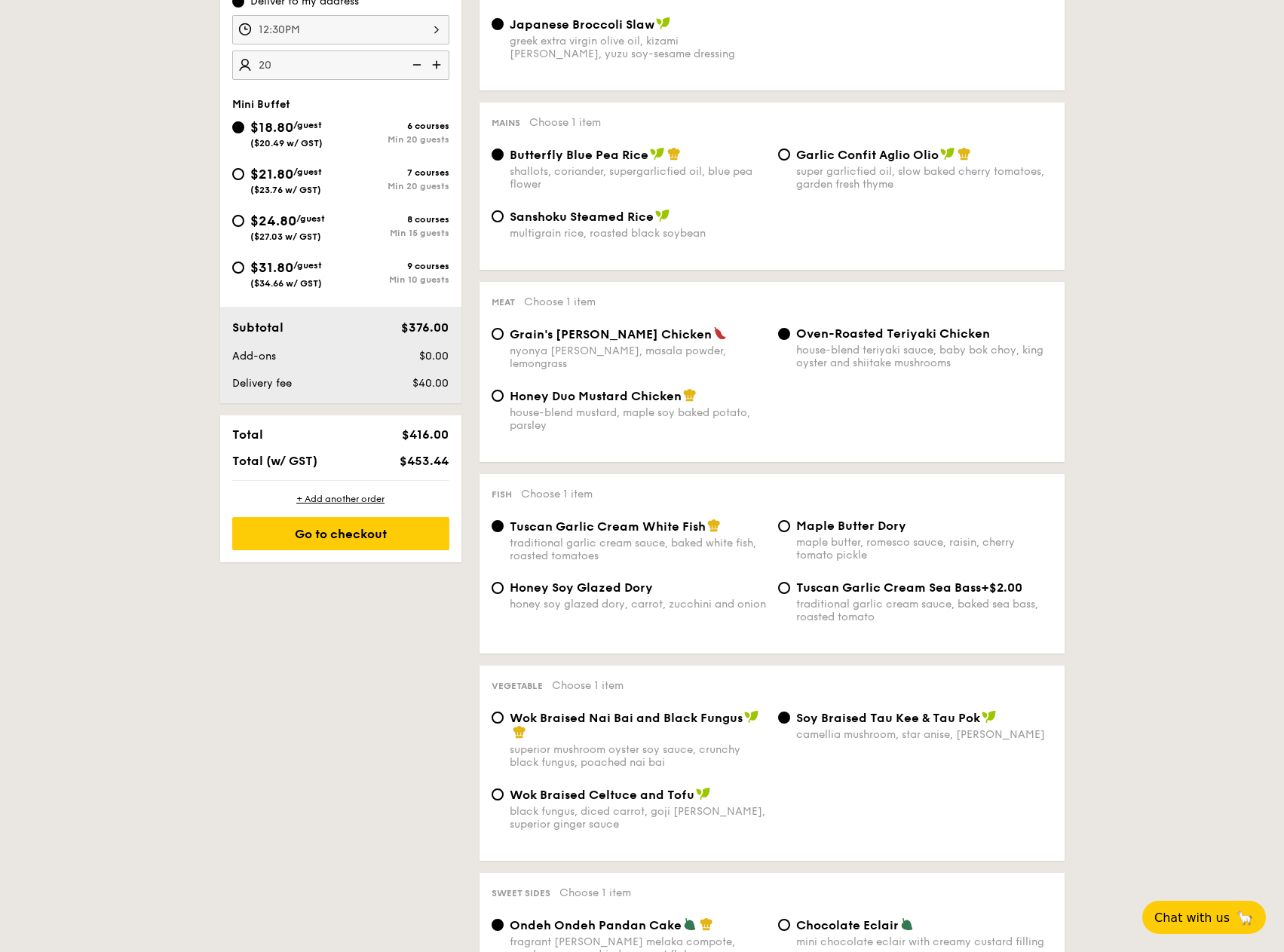
click at [854, 596] on div "Tuscan Garlic Cream Sea Bass +$2.00 traditional garlic cream sauce, baked sea b…" at bounding box center [924, 601] width 256 height 43
click at [790, 594] on input "Tuscan Garlic Cream Sea Bass +$2.00 traditional garlic cream sauce, baked sea b…" at bounding box center [784, 588] width 12 height 12
radio input "true"
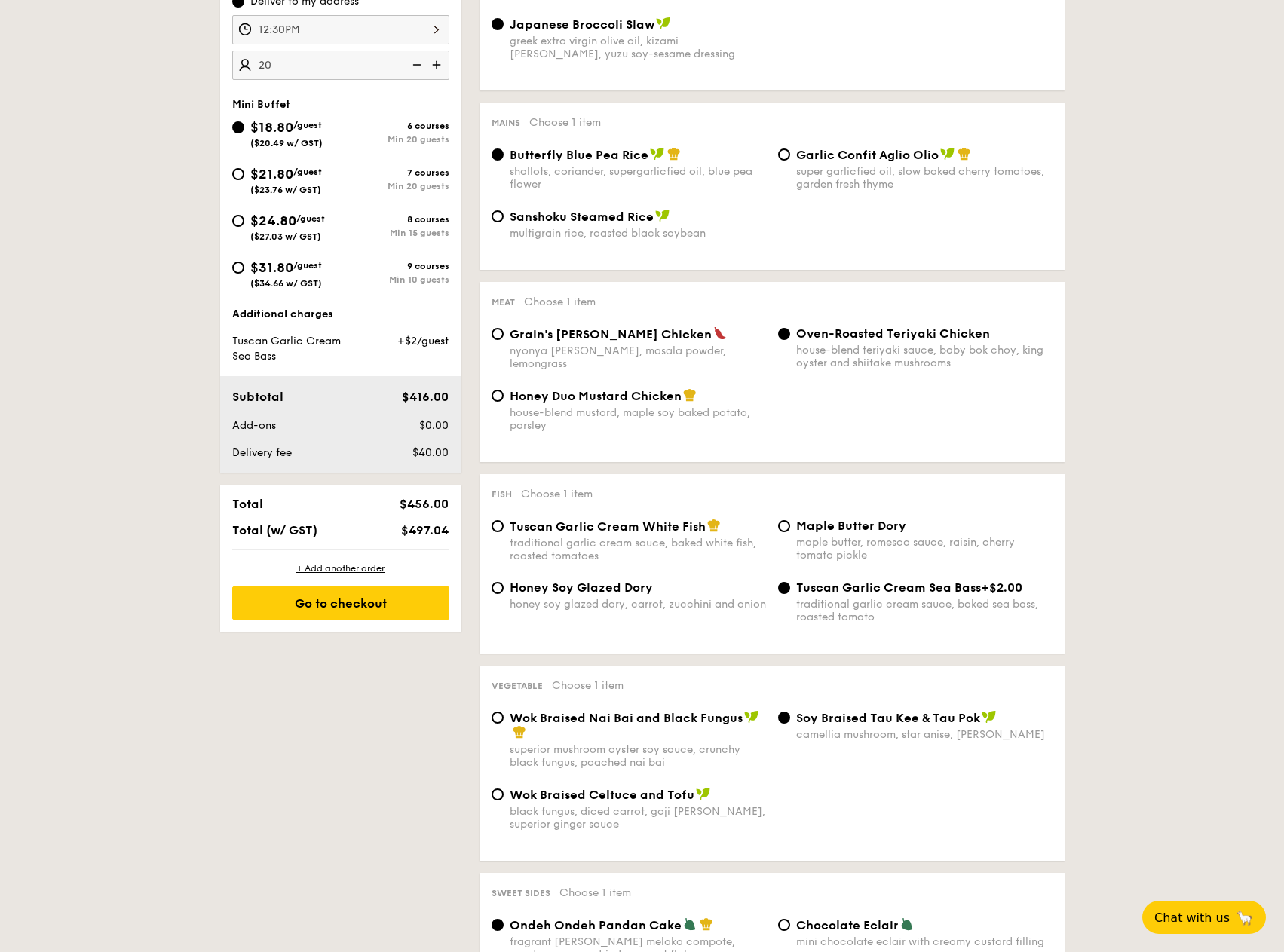
click at [634, 611] on div "Honey Soy Glazed Dory honey soy glazed dory, carrot, zucchini and onion Tuscan …" at bounding box center [771, 610] width 573 height 61
click at [619, 586] on span "Honey Soy Glazed Dory" at bounding box center [581, 587] width 143 height 14
click at [503, 586] on input "Honey Soy Glazed Dory honey soy glazed dory, carrot, zucchini and onion" at bounding box center [497, 588] width 12 height 12
radio input "true"
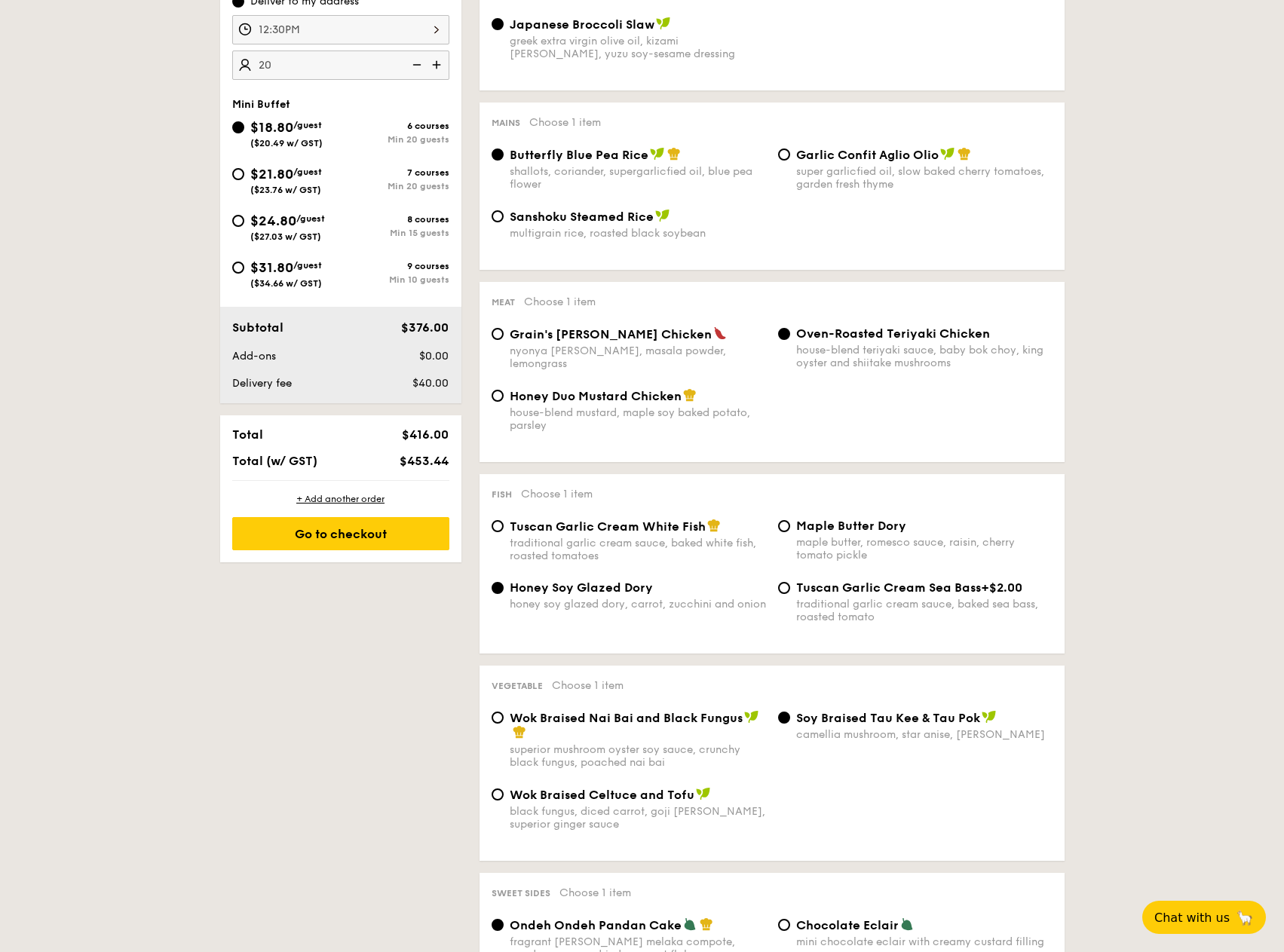
click at [683, 540] on div "traditional garlic cream sauce, baked white fish, roasted tomatoes" at bounding box center [637, 549] width 256 height 26
click at [503, 532] on input "Tuscan Garlic Cream White Fish traditional garlic cream sauce, baked white fish…" at bounding box center [497, 526] width 12 height 12
radio input "true"
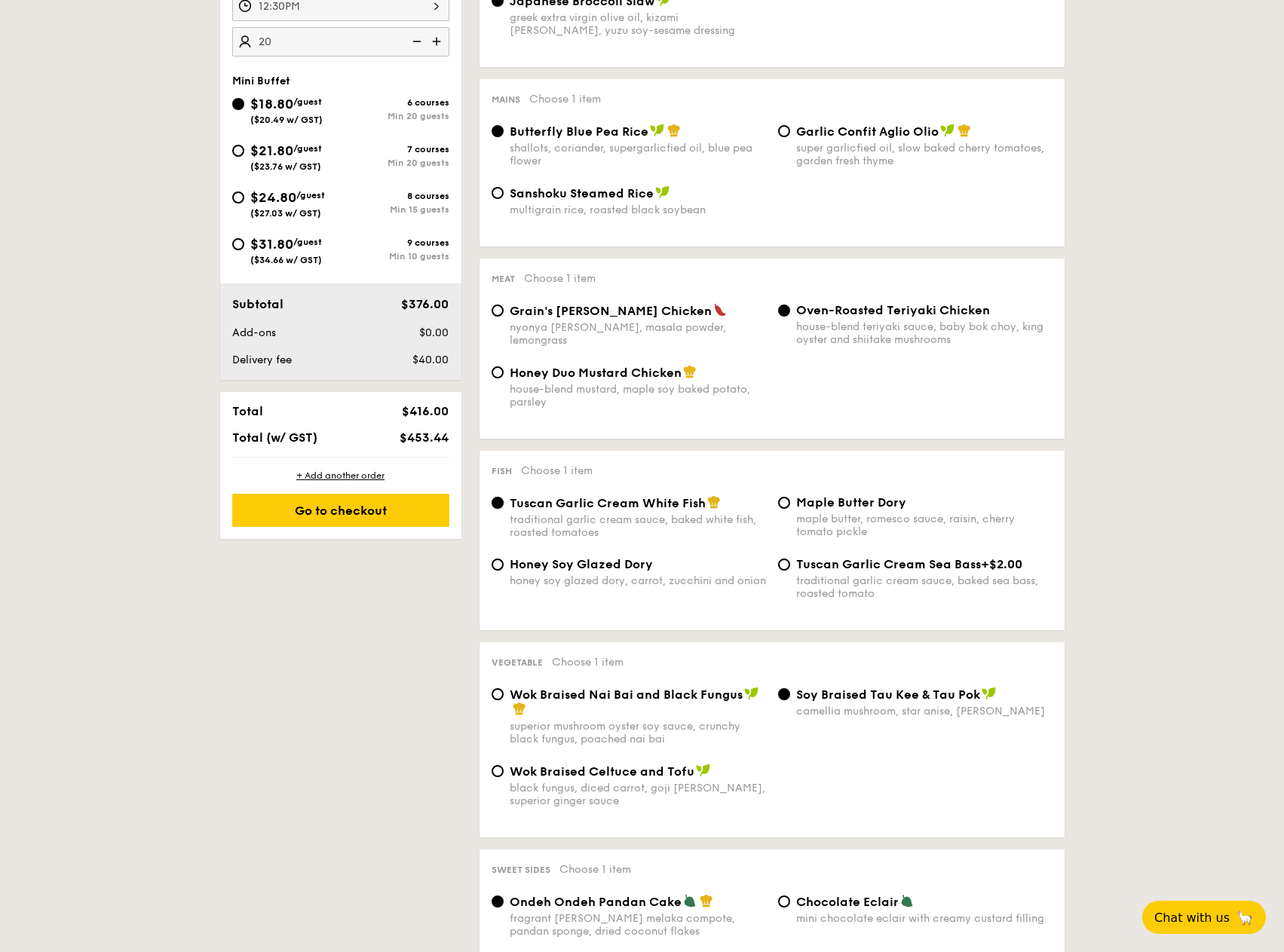
scroll to position [603, 0]
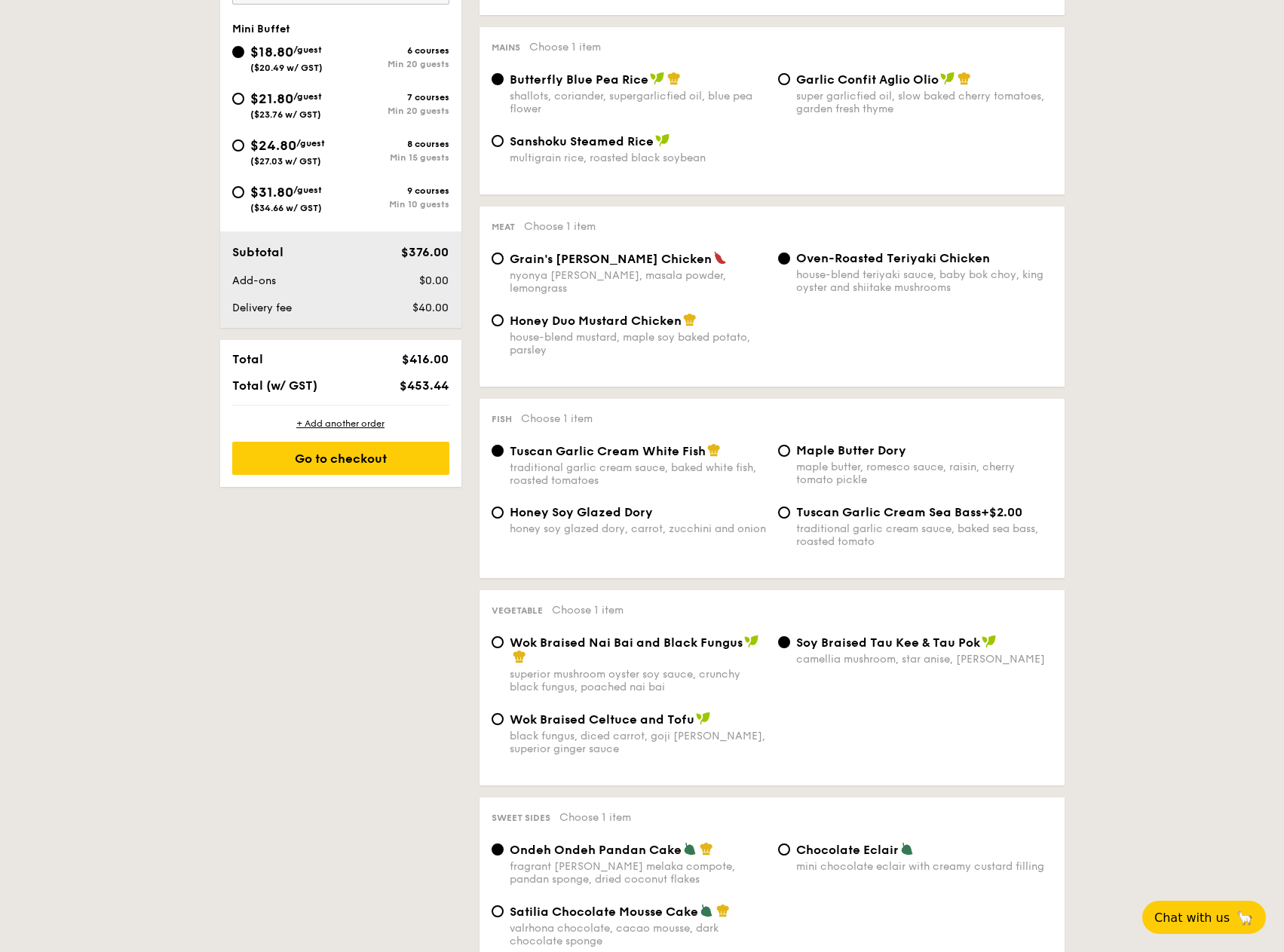
click at [690, 519] on div "Honey Soy Glazed Dory honey soy glazed dory, carrot, zucchini and onion" at bounding box center [637, 520] width 256 height 30
click at [503, 518] on input "Honey Soy Glazed Dory honey soy glazed dory, carrot, zucchini and onion" at bounding box center [497, 512] width 12 height 12
radio input "true"
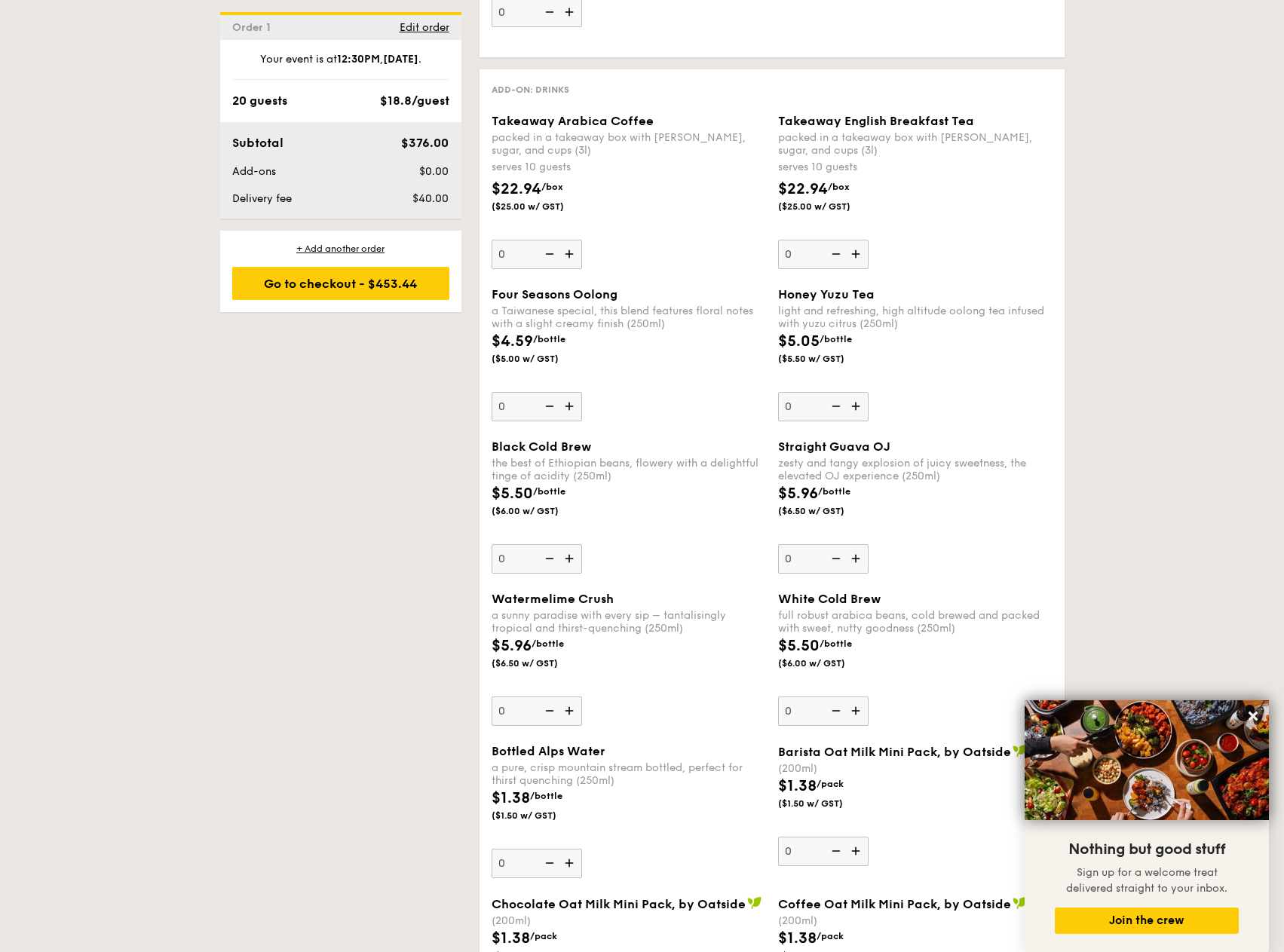
scroll to position [2035, 0]
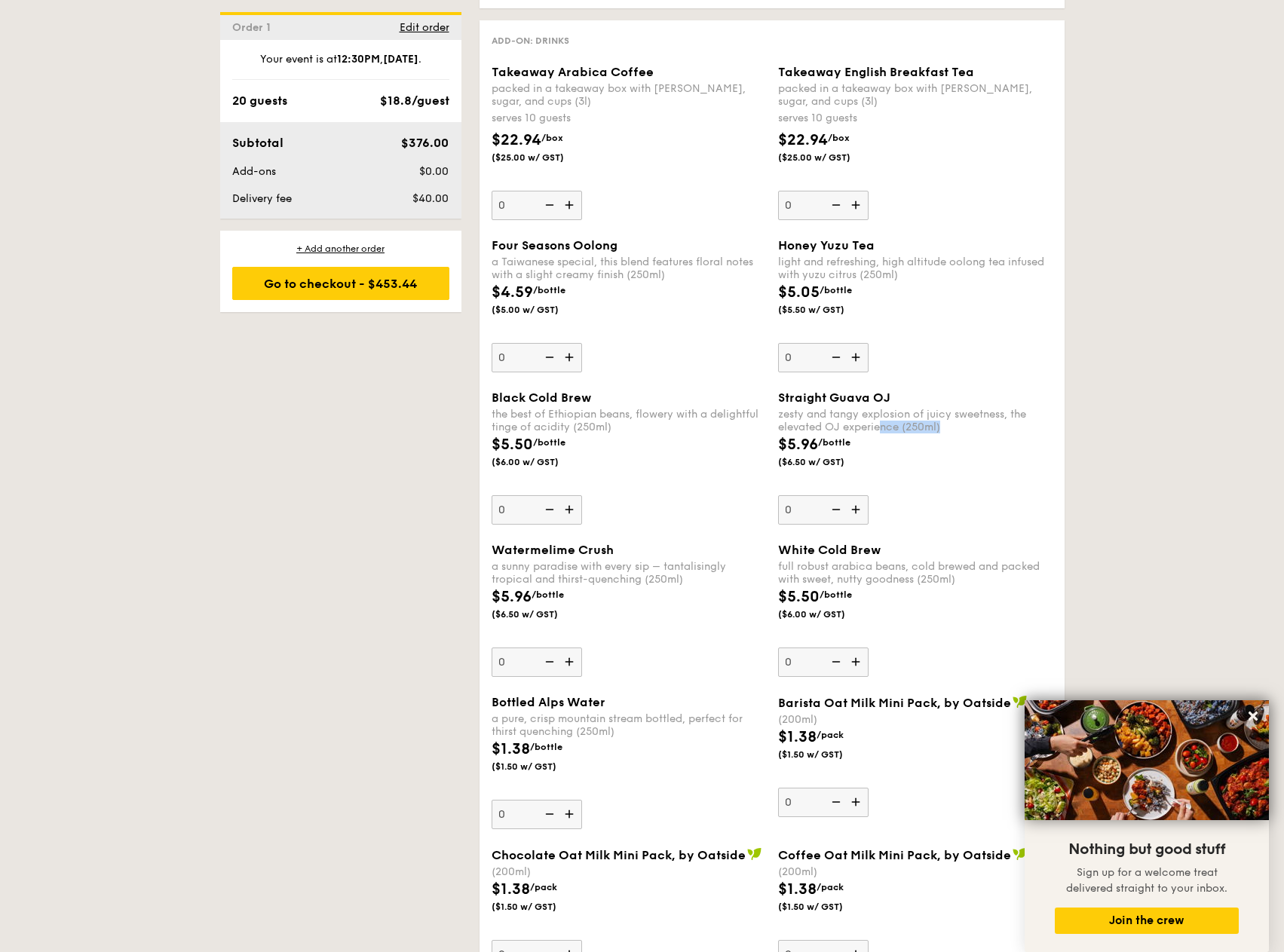
drag, startPoint x: 968, startPoint y: 430, endPoint x: 884, endPoint y: 423, distance: 84.3
click at [884, 423] on div "zesty and tangy explosion of juicy sweetness, the elevated OJ experience (250ml)" at bounding box center [915, 421] width 275 height 26
click at [900, 449] on div "$5.96 /bottle ($6.50 w/ GST)" at bounding box center [915, 460] width 287 height 53
click at [868, 495] on input "0" at bounding box center [823, 509] width 91 height 29
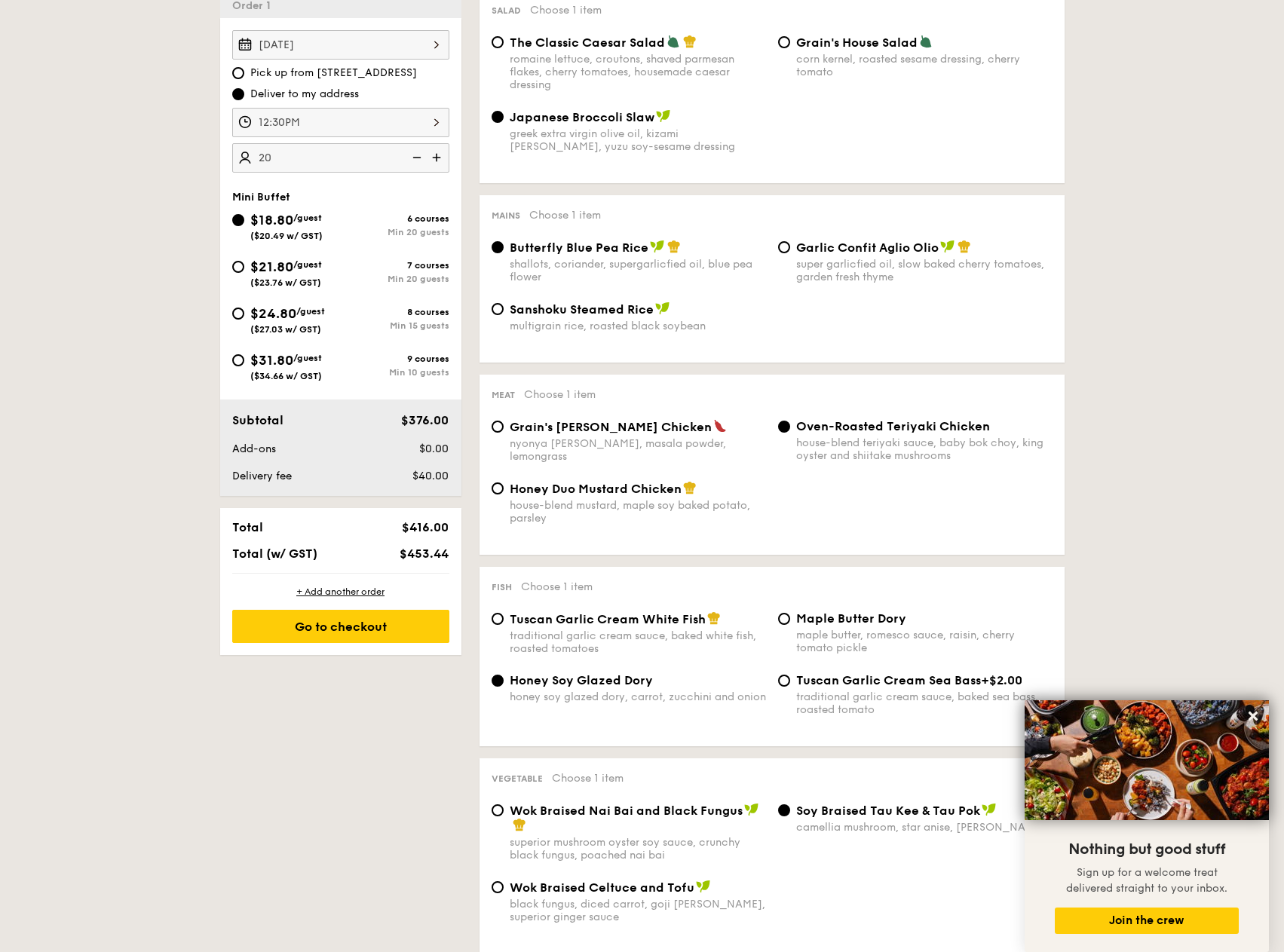
scroll to position [75, 0]
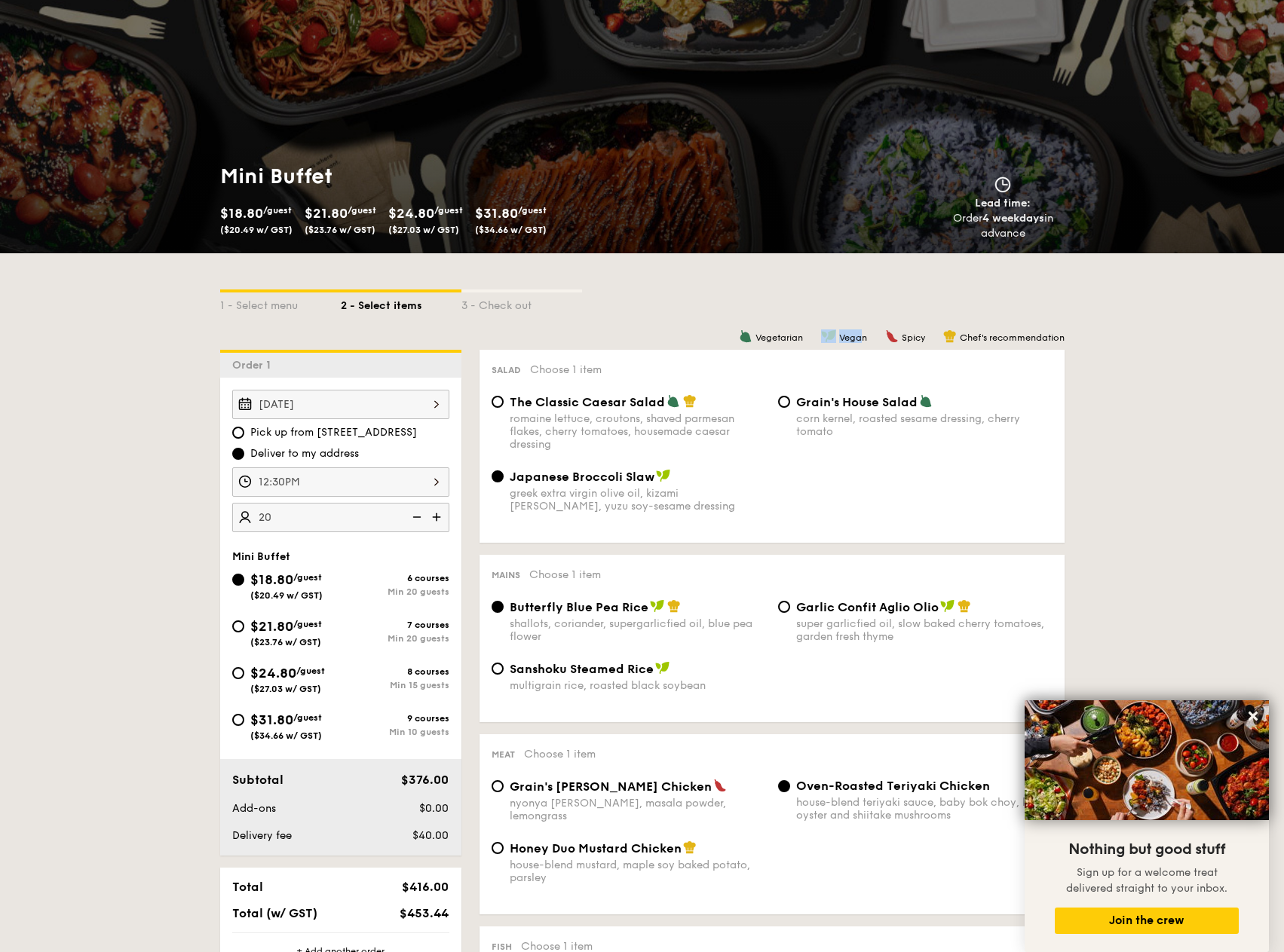
drag, startPoint x: 859, startPoint y: 340, endPoint x: 821, endPoint y: 332, distance: 38.8
click at [821, 332] on div "Vegan" at bounding box center [843, 336] width 46 height 14
click at [792, 336] on span "Vegetarian" at bounding box center [779, 338] width 48 height 11
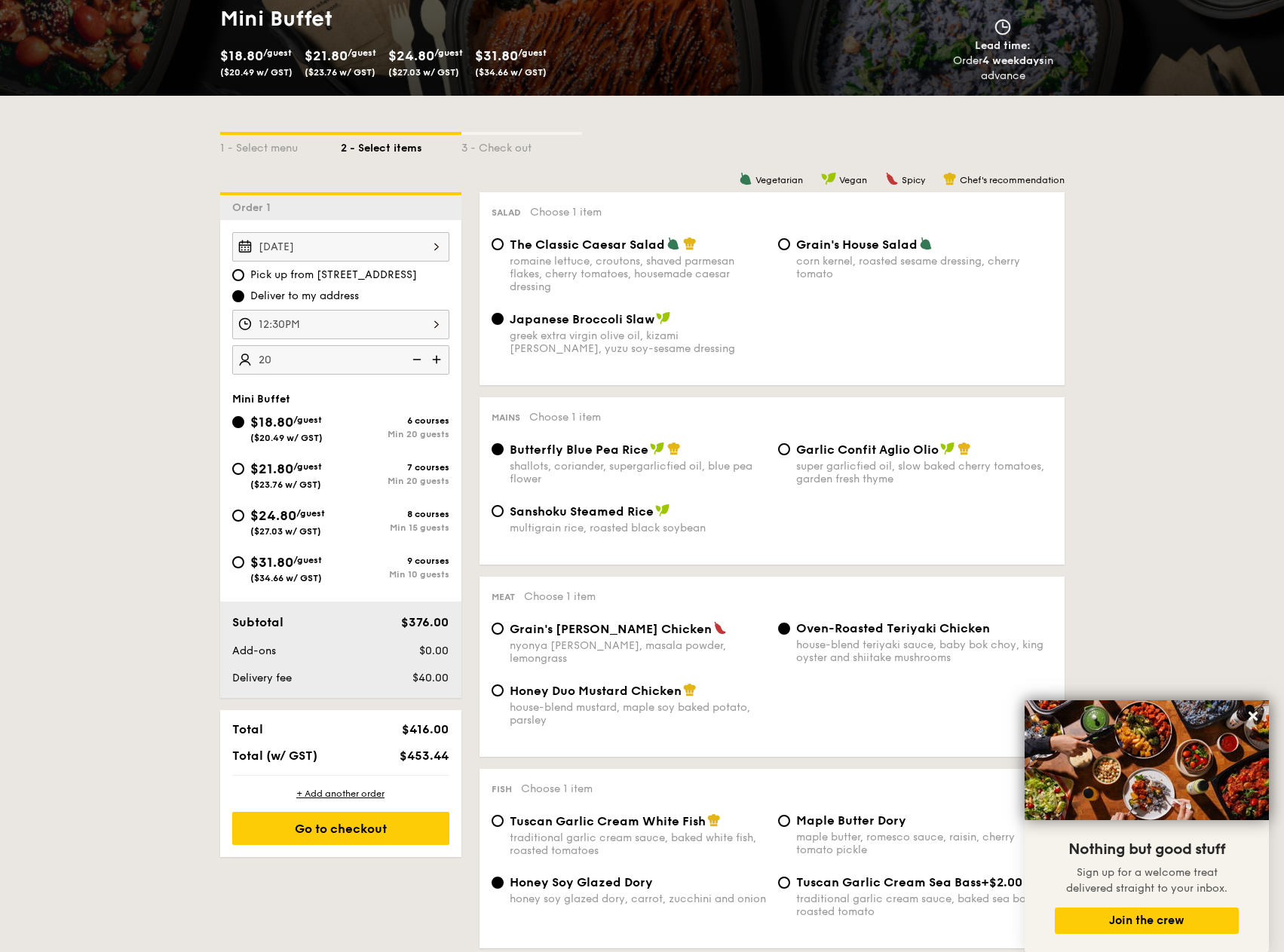
scroll to position [226, 0]
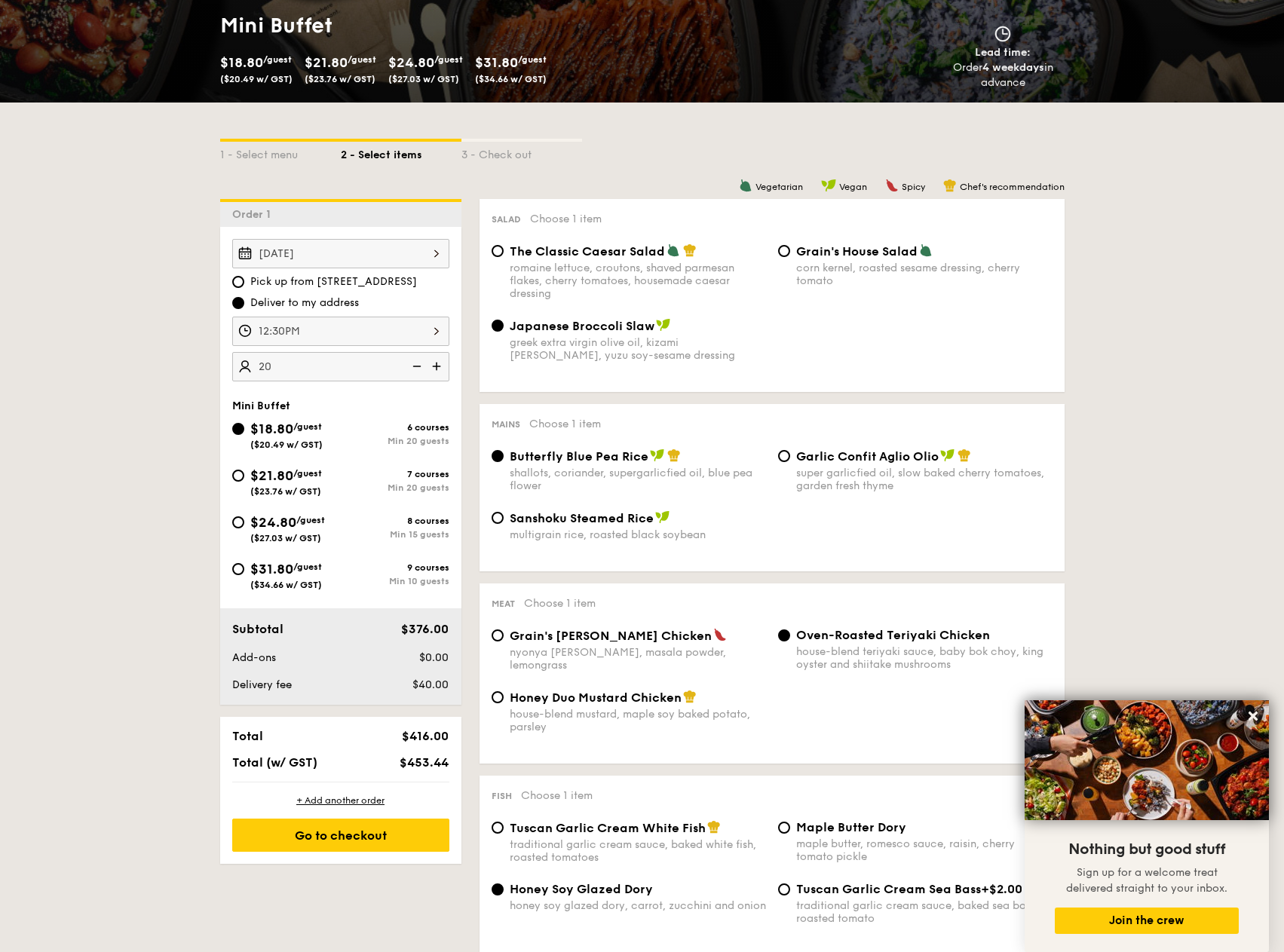
click at [955, 278] on div "corn kernel, roasted sesame dressing, cherry tomato" at bounding box center [924, 275] width 256 height 26
click at [790, 257] on input "Grain's House Salad corn kernel, roasted sesame dressing, cherry tomato" at bounding box center [784, 251] width 12 height 12
radio input "true"
click at [303, 474] on span "/guest" at bounding box center [308, 473] width 29 height 11
click at [244, 474] on input "$21.80 /guest ($23.76 w/ GST) 7 courses Min 20 guests" at bounding box center [238, 475] width 12 height 12
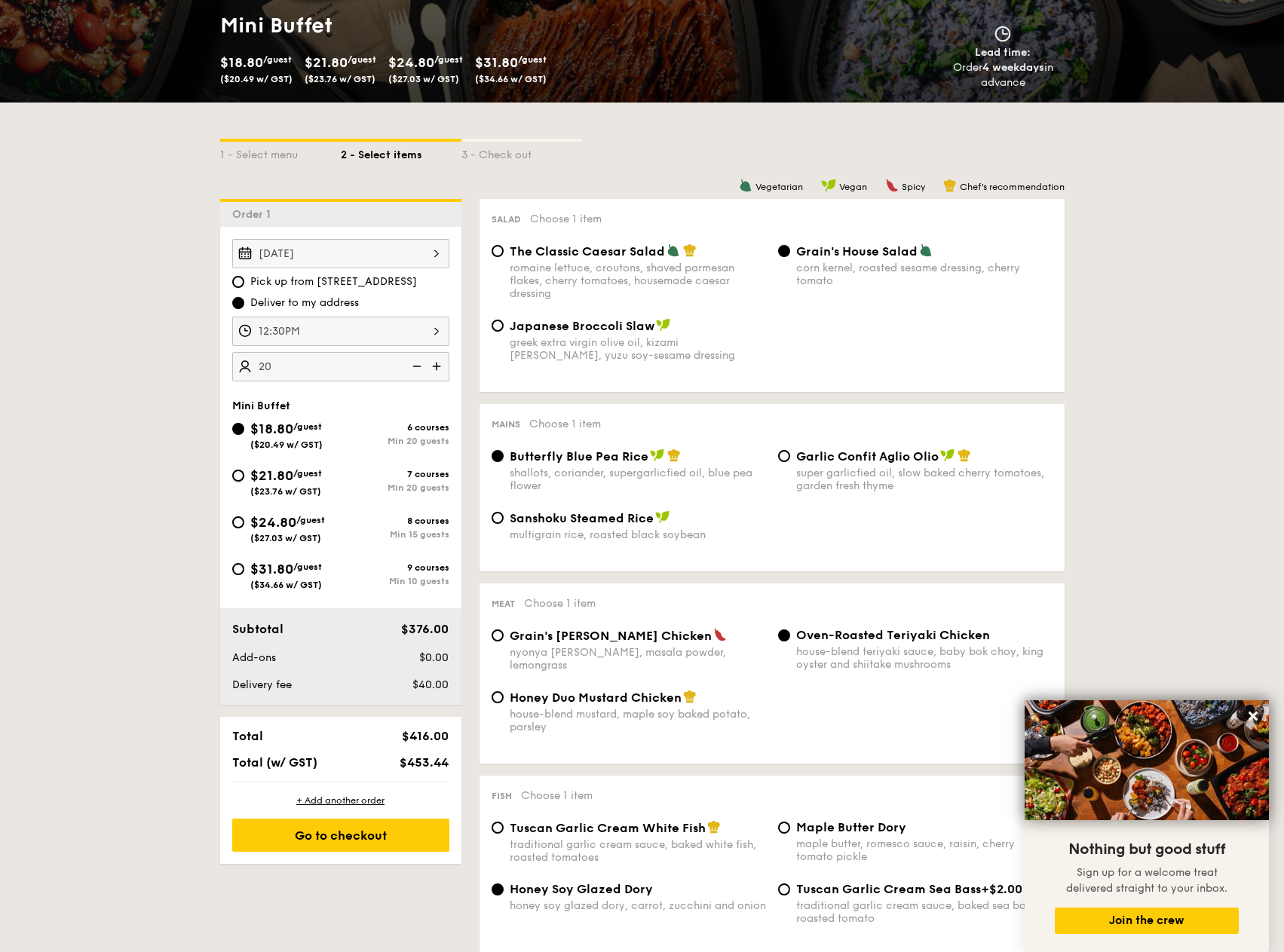
radio input "true"
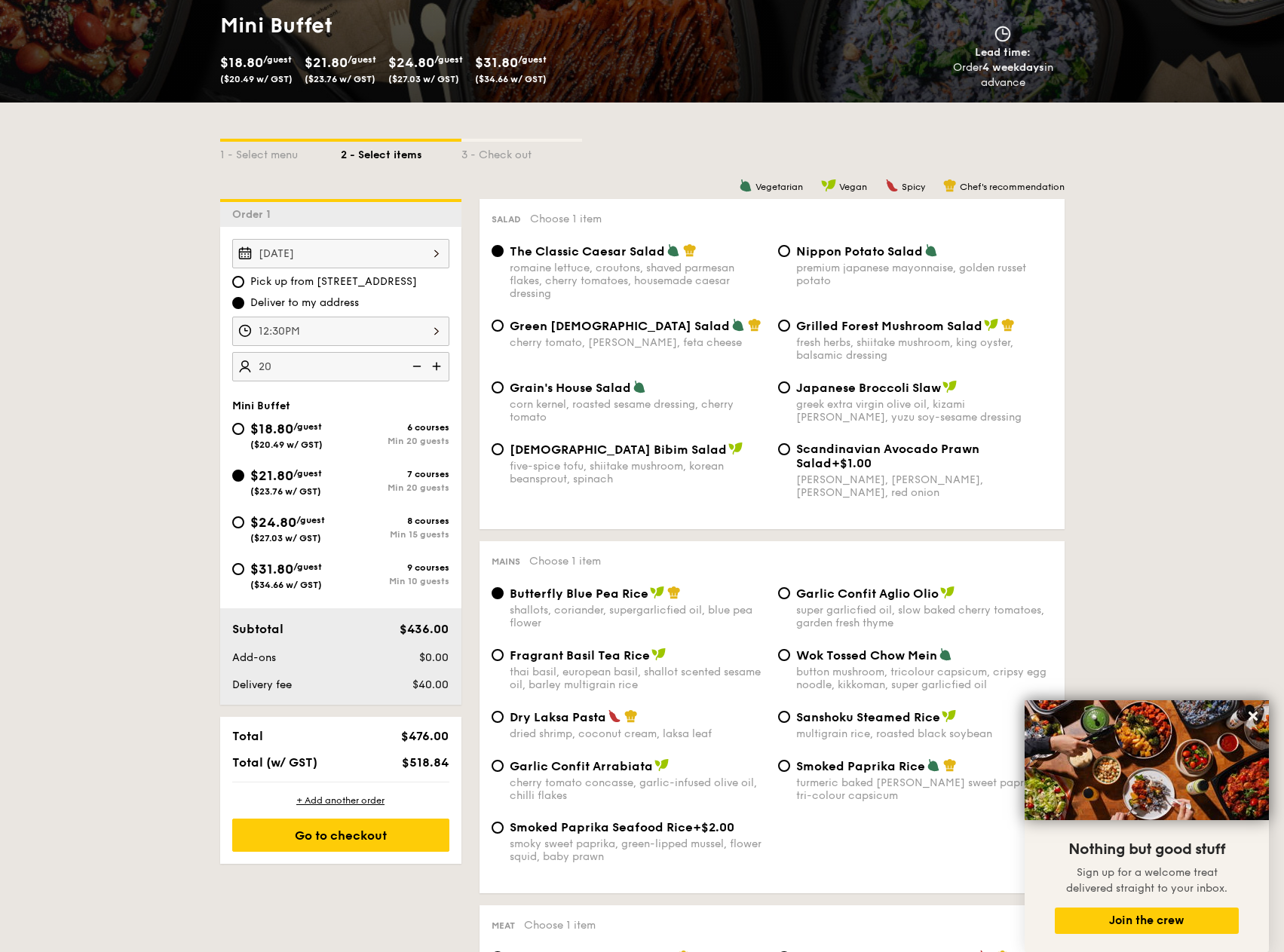
click at [772, 404] on div "Japanese Broccoli Slaw greek extra virgin olive oil, kizami nori, ginger, yuzu …" at bounding box center [915, 402] width 287 height 44
click at [797, 255] on span "Nippon Potato Salad" at bounding box center [859, 251] width 127 height 14
click at [790, 255] on input "Nippon Potato Salad premium japanese mayonnaise, golden russet potato" at bounding box center [784, 251] width 12 height 12
radio input "true"
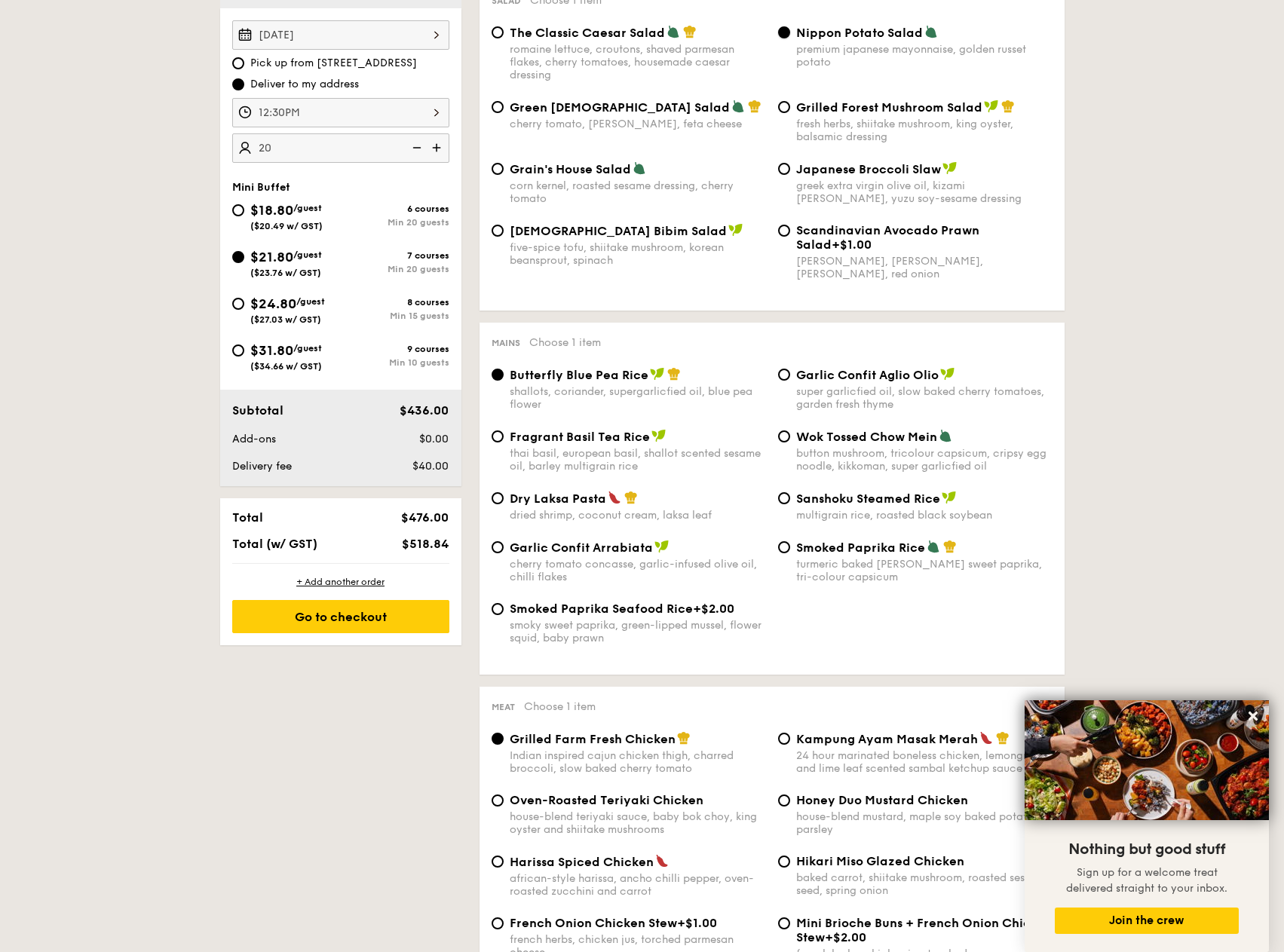
scroll to position [453, 0]
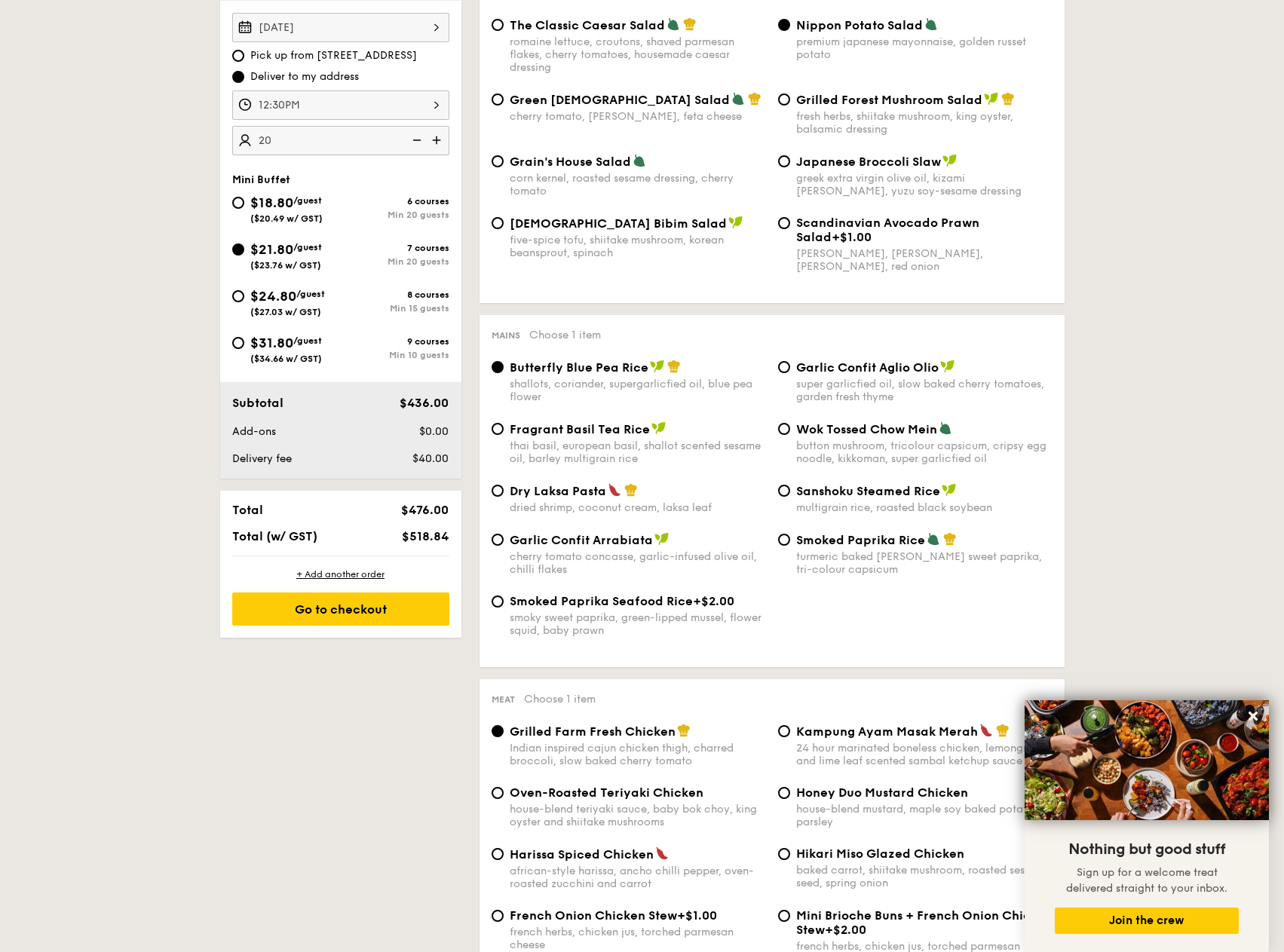
click at [595, 497] on span "Dry Laksa Pasta" at bounding box center [558, 490] width 97 height 14
click at [503, 496] on input "Dry Laksa Pasta dried shrimp, coconut cream, laksa leaf" at bounding box center [497, 490] width 12 height 12
radio input "true"
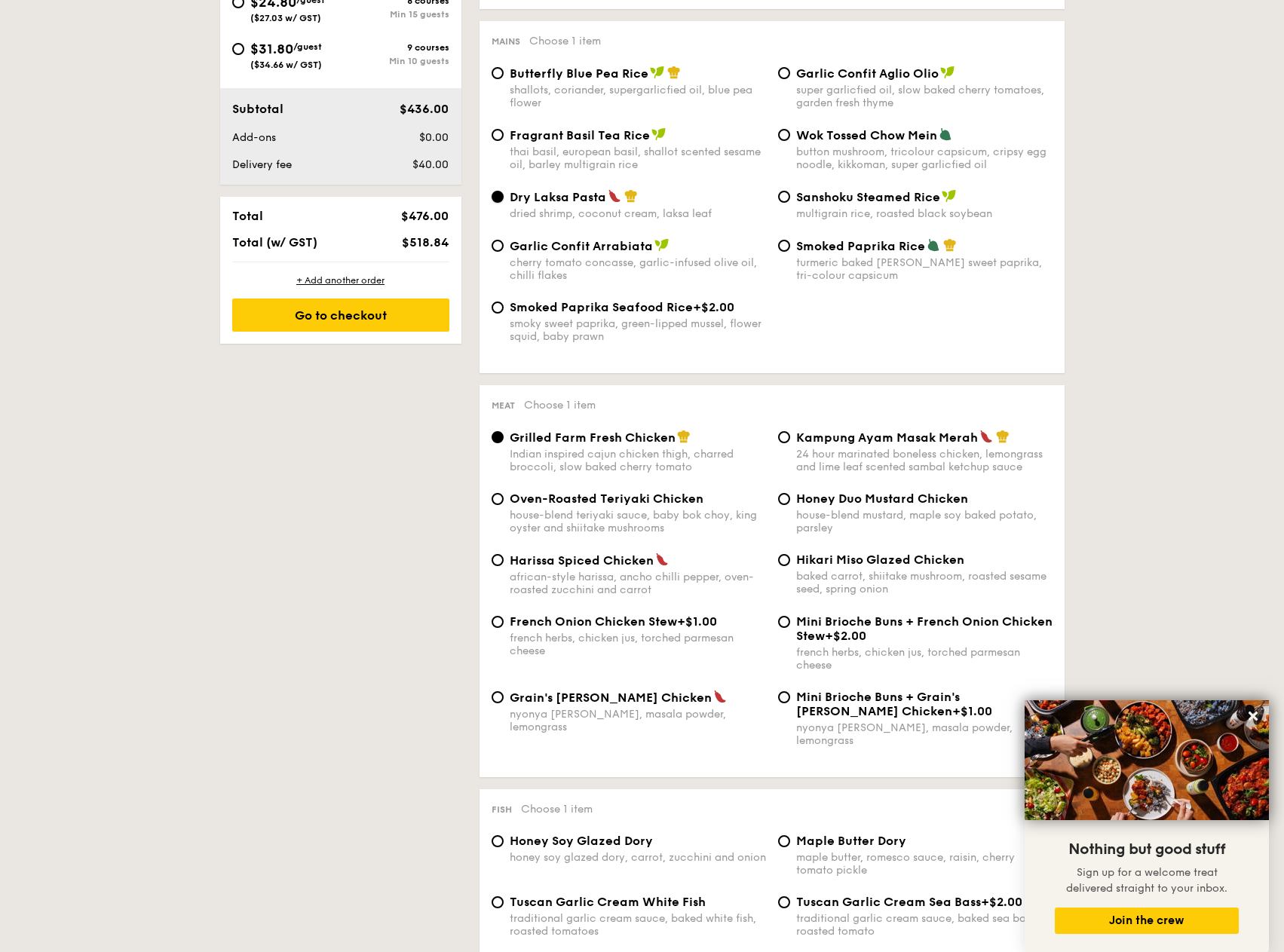
scroll to position [754, 0]
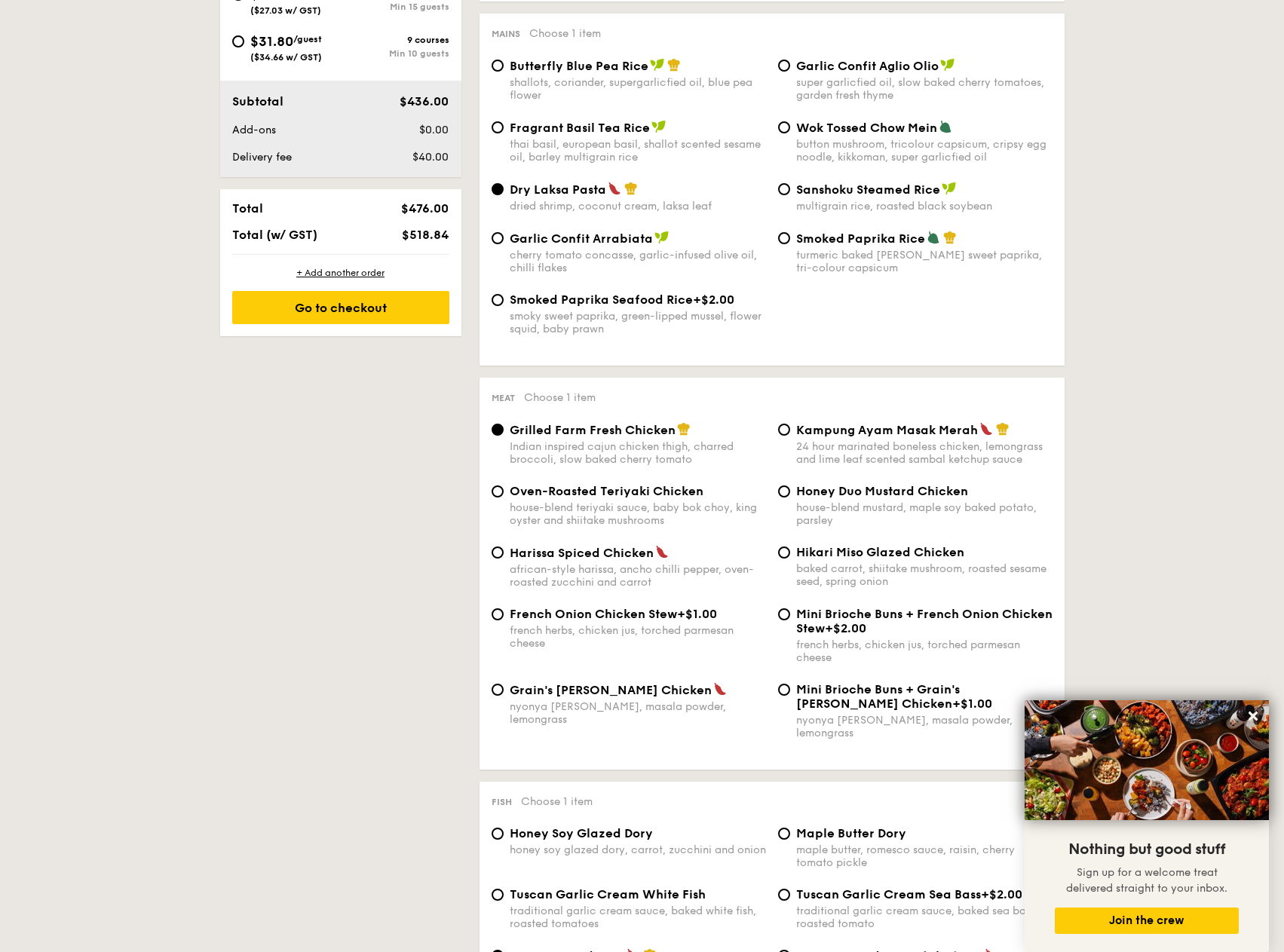
click at [923, 567] on div "baked carrot, shiitake mushroom, roasted sesame seed, spring onion" at bounding box center [924, 575] width 256 height 26
click at [790, 558] on input "Hikari Miso Glazed Chicken baked carrot, shiitake mushroom, roasted sesame seed…" at bounding box center [784, 552] width 12 height 12
radio input "true"
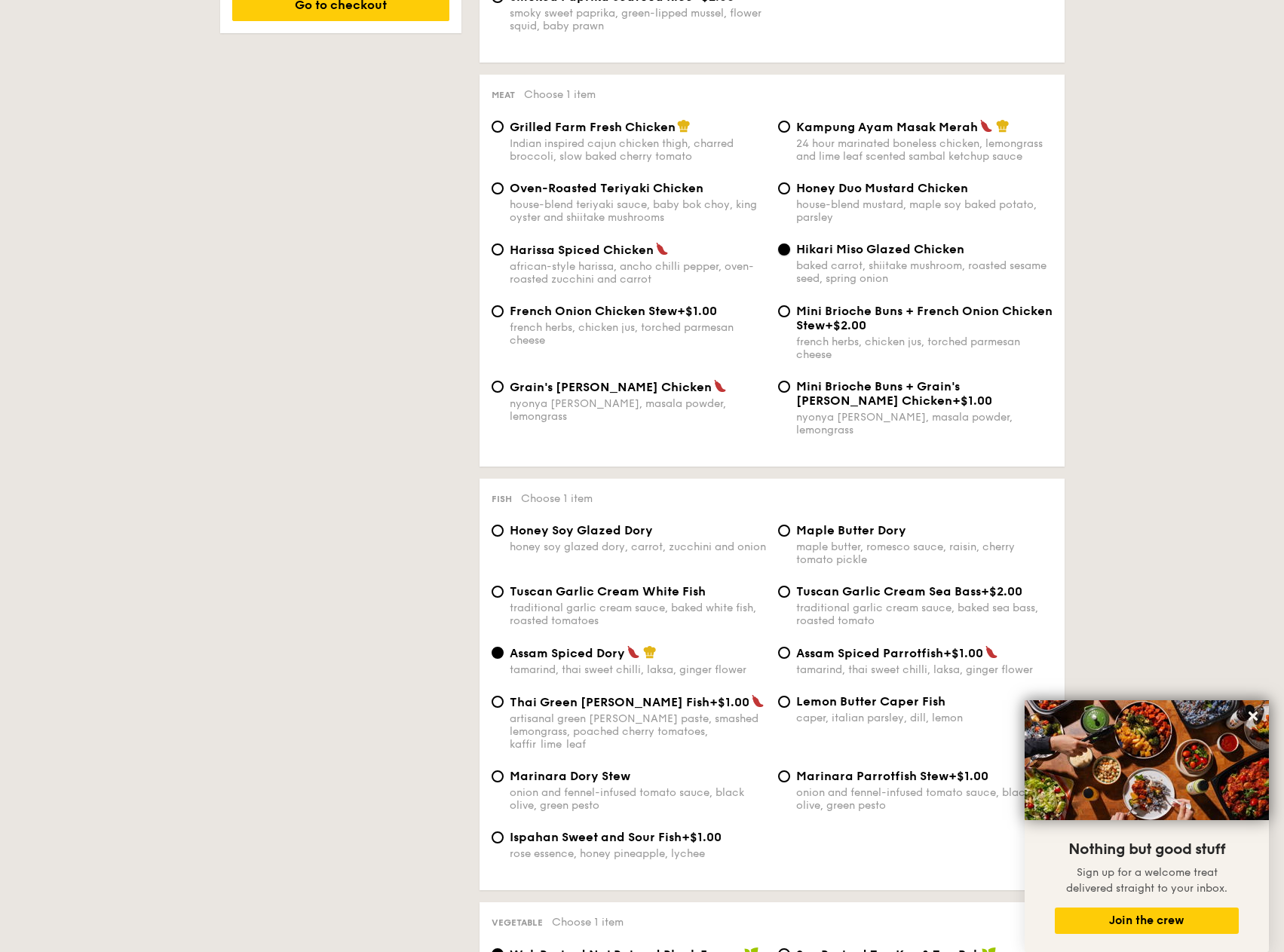
scroll to position [1055, 0]
click at [615, 140] on div "Indian inspired cajun chicken thigh, charred broccoli, slow baked cherry tomato" at bounding box center [637, 152] width 256 height 26
click at [503, 134] on input "Grilled Farm Fresh Chicken Indian inspired cajun chicken thigh, charred broccol…" at bounding box center [497, 128] width 12 height 12
radio input "true"
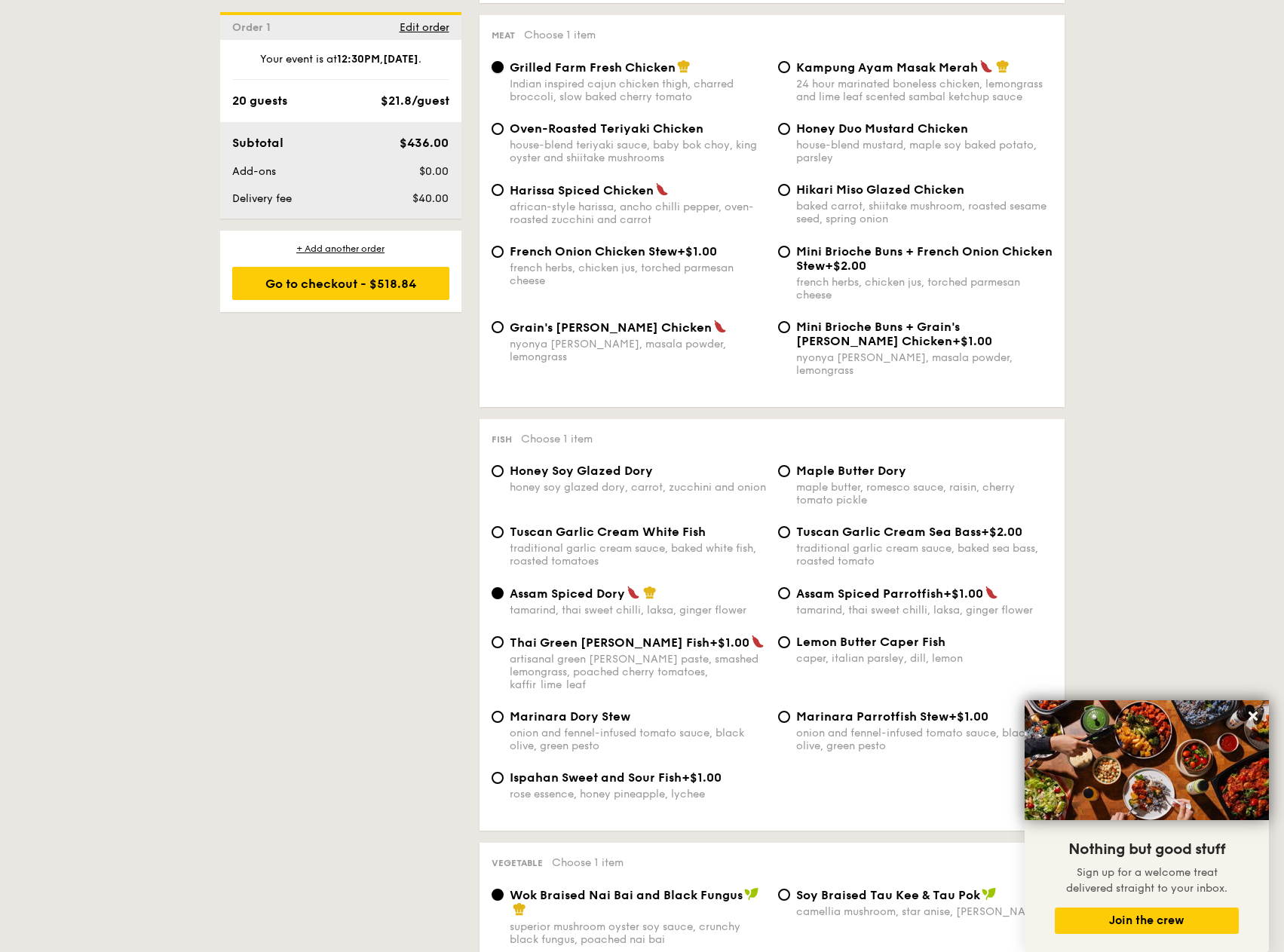
scroll to position [1131, 0]
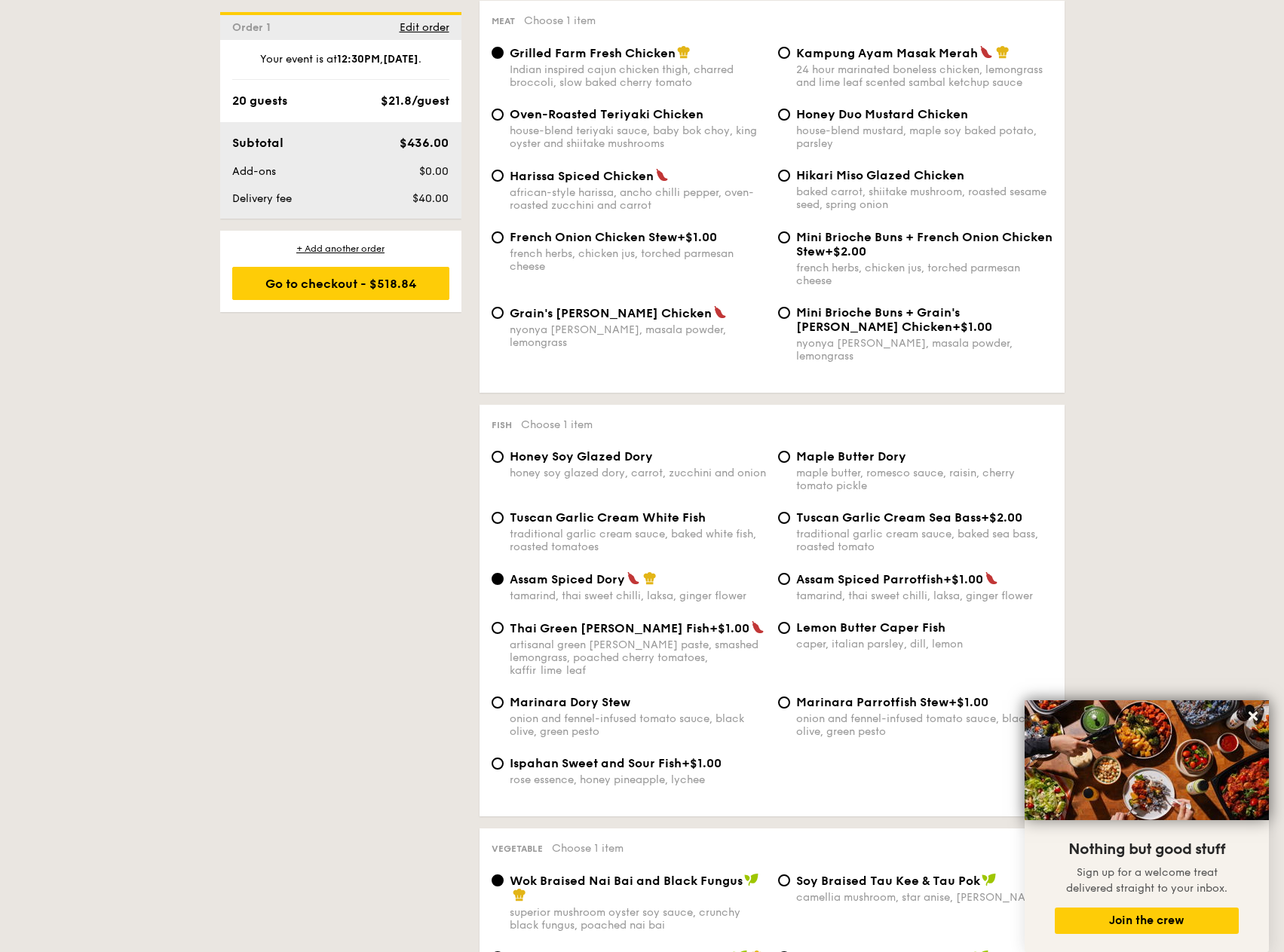
click at [677, 466] on div "honey soy glazed dory, carrot, zucchini and onion" at bounding box center [637, 472] width 256 height 13
click at [503, 459] on input "Honey Soy Glazed Dory honey soy glazed dory, carrot, zucchini and onion" at bounding box center [497, 457] width 12 height 12
radio input "true"
click at [636, 712] on div "onion and fennel-infused tomato sauce, black olive, green pesto" at bounding box center [637, 725] width 256 height 26
click at [503, 708] on input "Marinara Dory Stew onion and fennel-infused tomato sauce, black olive, green pe…" at bounding box center [497, 702] width 12 height 12
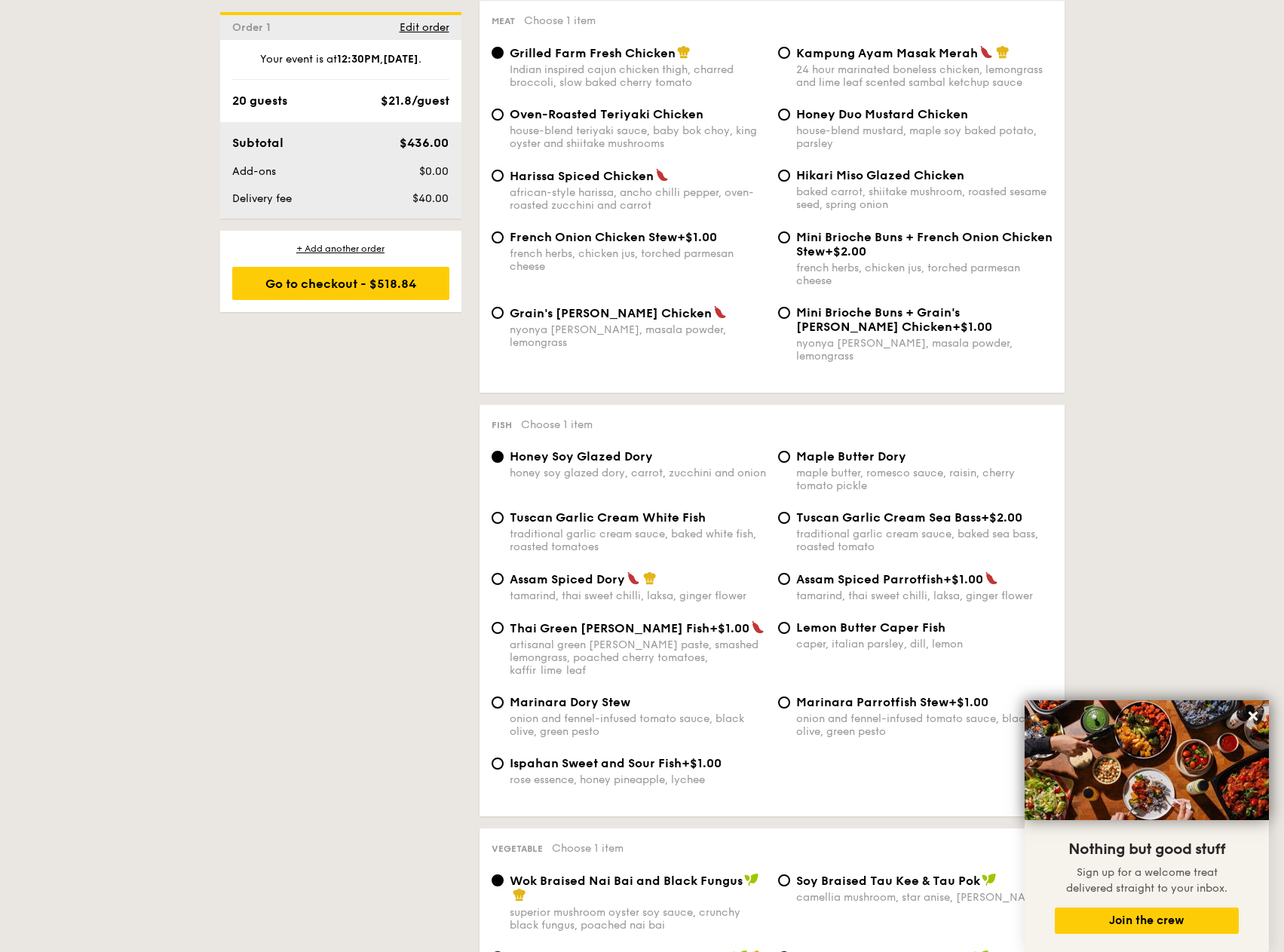
radio input "true"
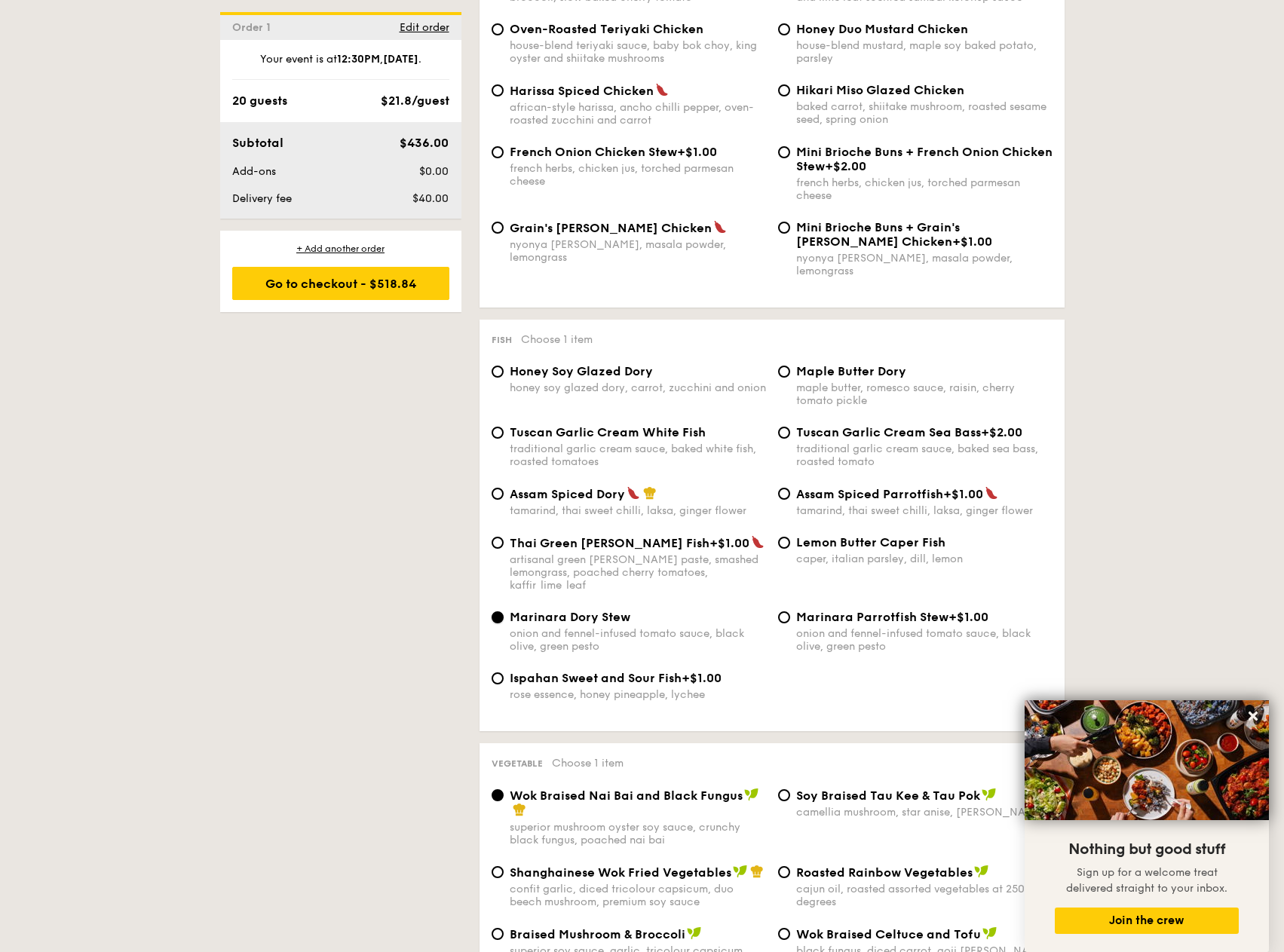
scroll to position [1206, 0]
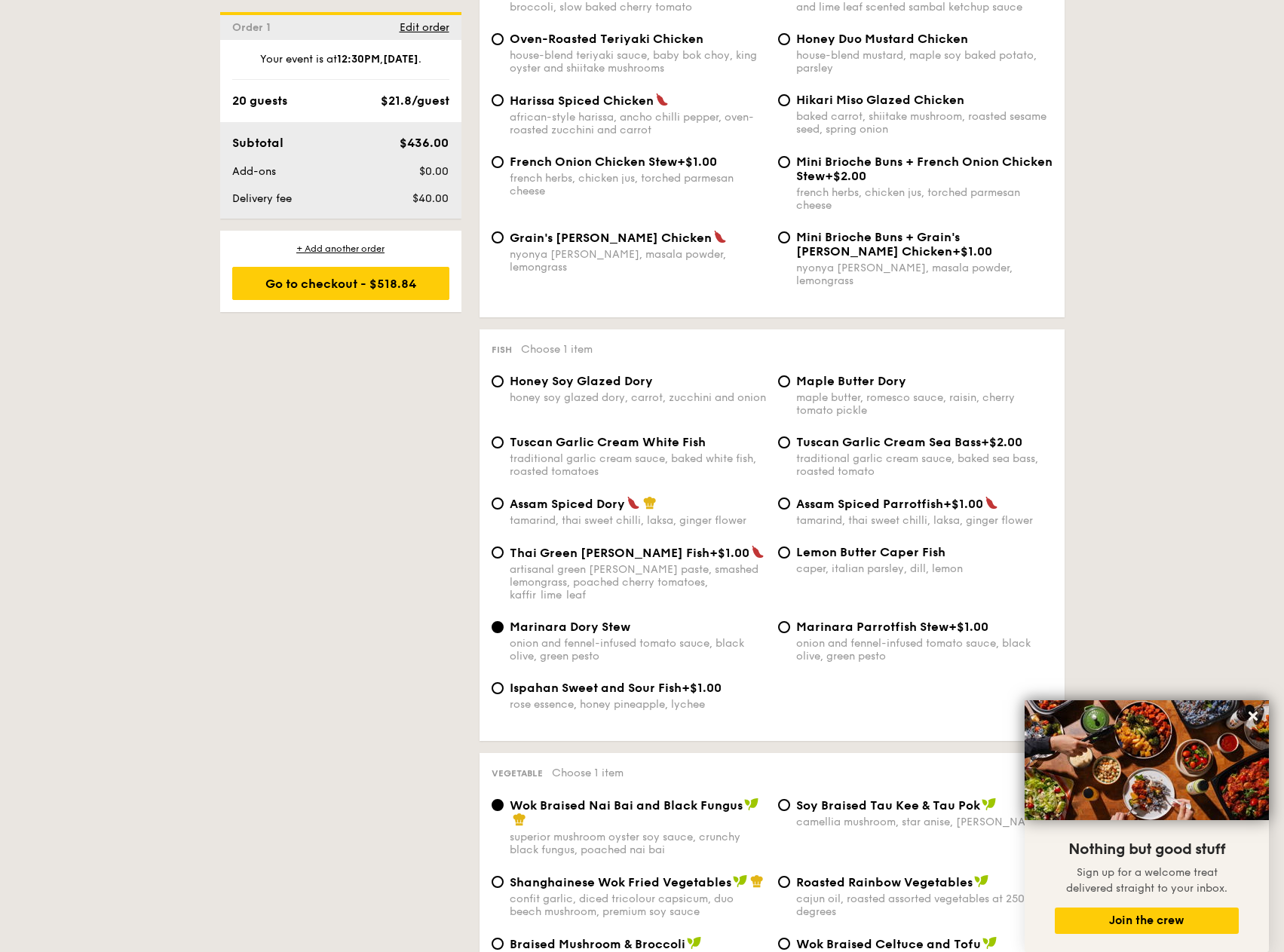
click at [663, 453] on div "traditional garlic cream sauce, baked white fish, roasted tomatoes" at bounding box center [637, 465] width 256 height 26
click at [503, 449] on input "Tuscan Garlic Cream White Fish traditional garlic cream sauce, baked white fish…" at bounding box center [497, 443] width 12 height 12
radio input "true"
click at [832, 562] on div "caper, italian parsley, dill, lemon" at bounding box center [924, 568] width 256 height 13
click at [790, 550] on input "Lemon Butter Caper Fish caper, italian parsley, dill, lemon" at bounding box center [784, 552] width 12 height 12
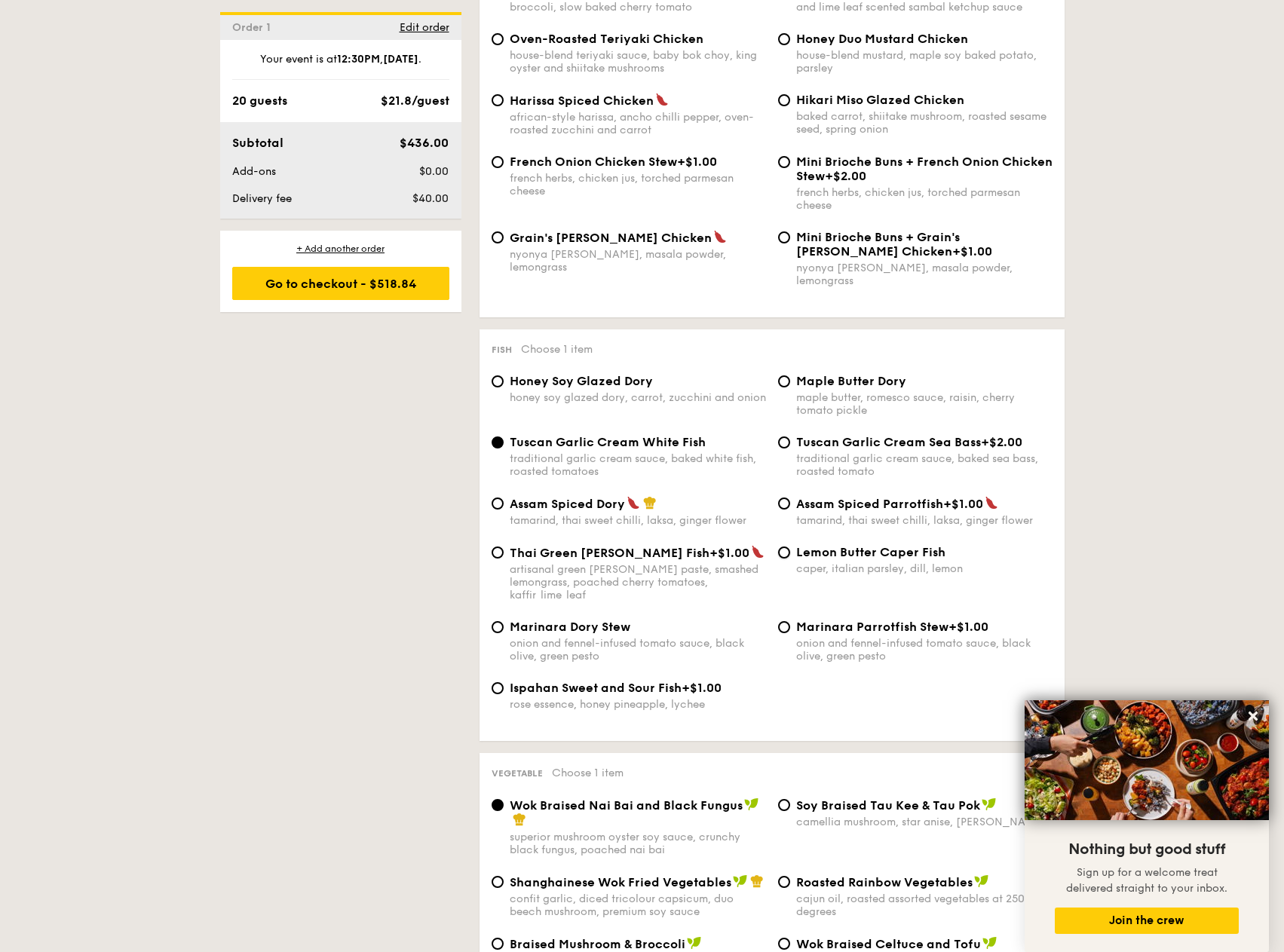
radio input "true"
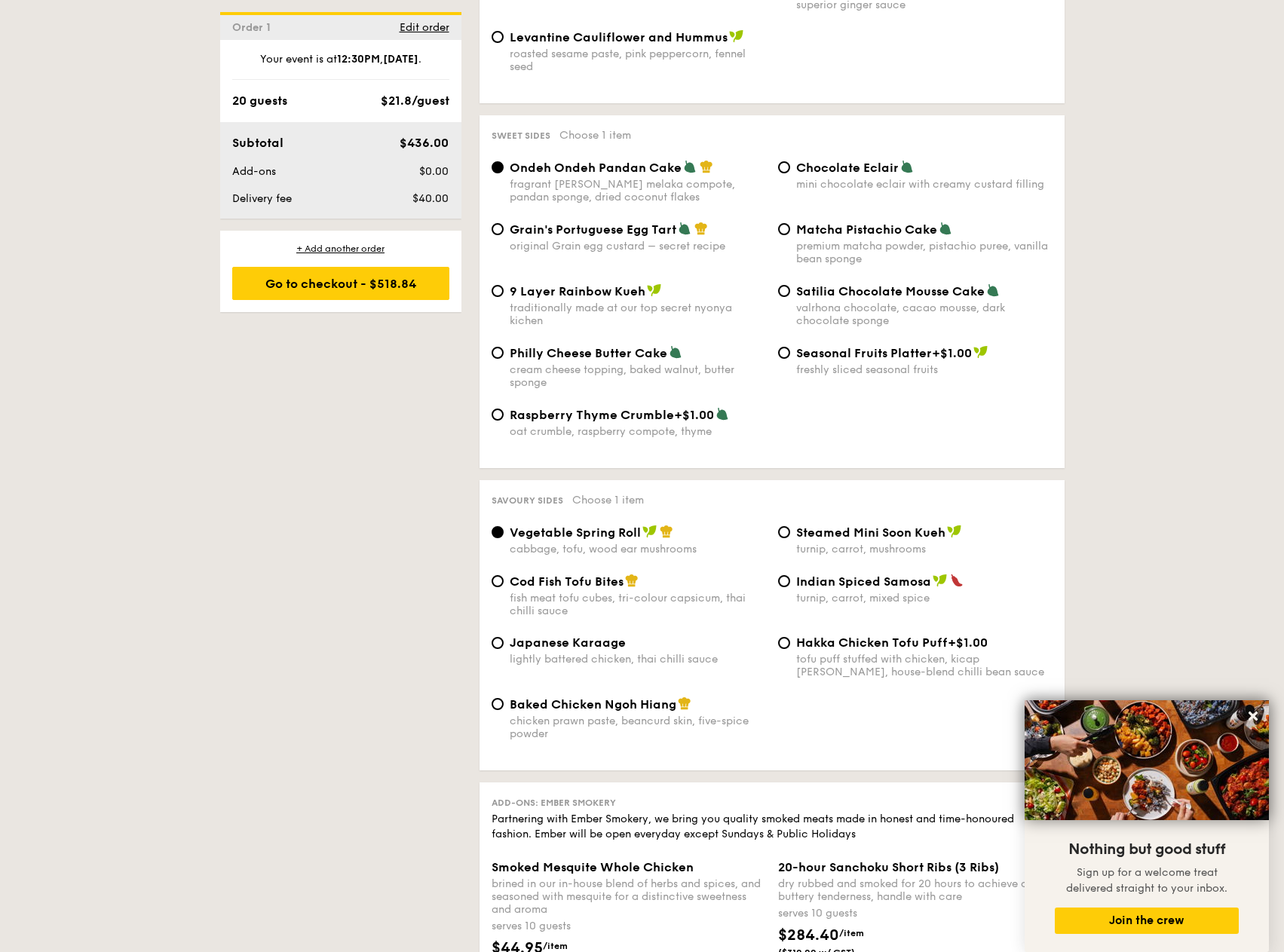
scroll to position [2186, 0]
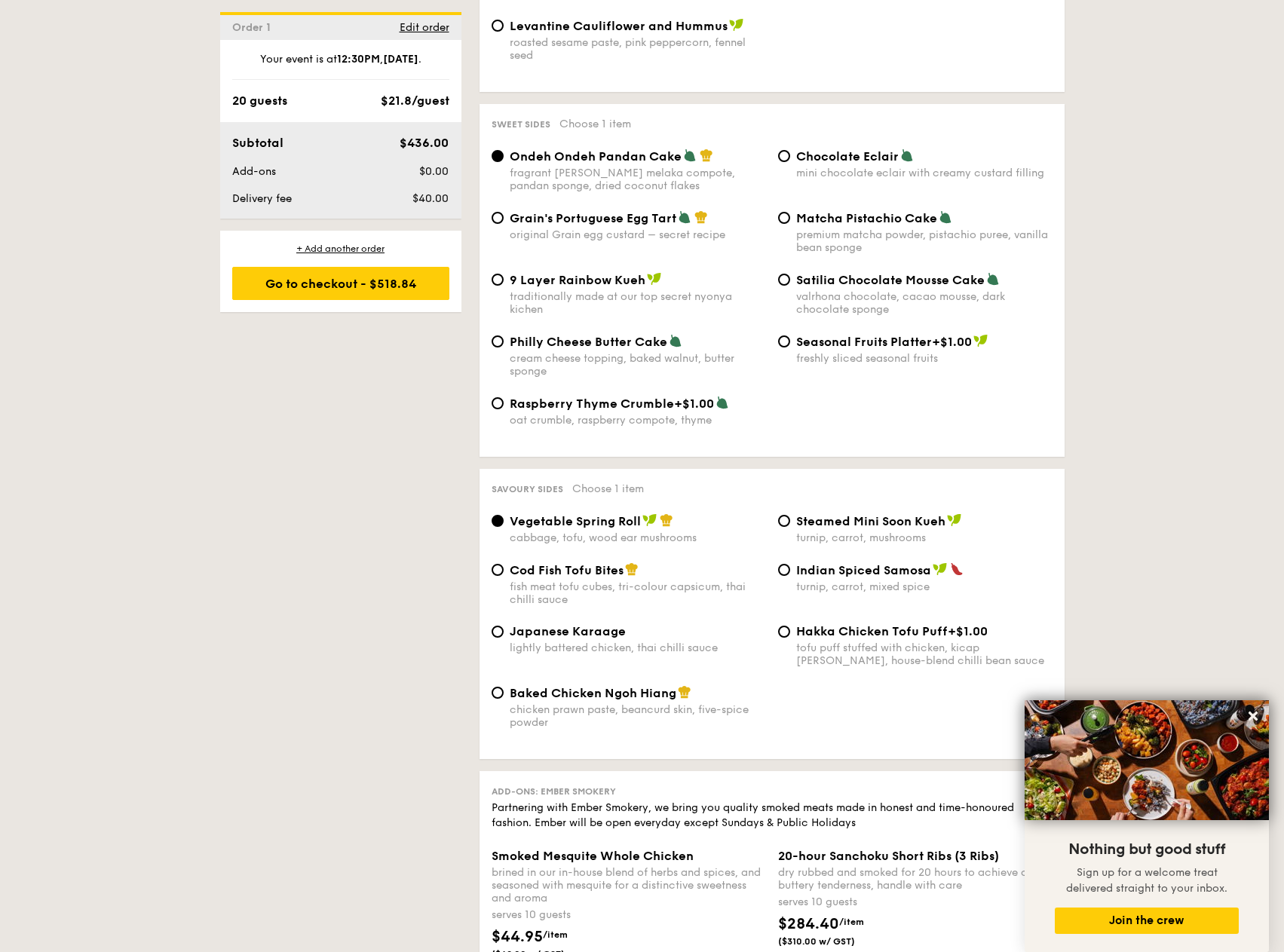
click at [567, 563] on span "Cod Fish Tofu Bites" at bounding box center [566, 570] width 114 height 14
click at [503, 564] on input "Cod Fish Tofu Bites fish meat tofu cubes, tri-colour capsicum, thai chilli sauce" at bounding box center [497, 570] width 12 height 12
radio input "true"
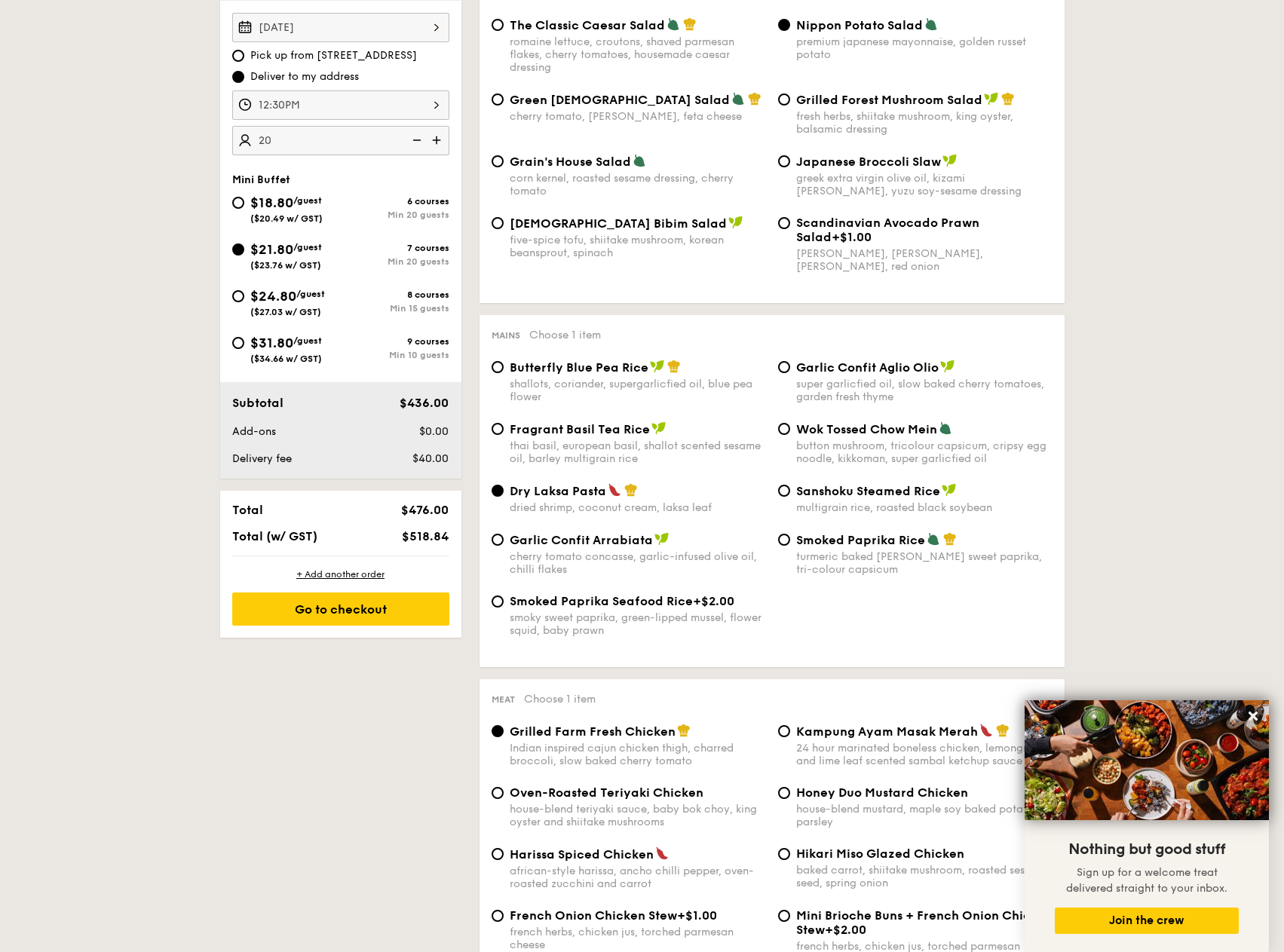
scroll to position [0, 0]
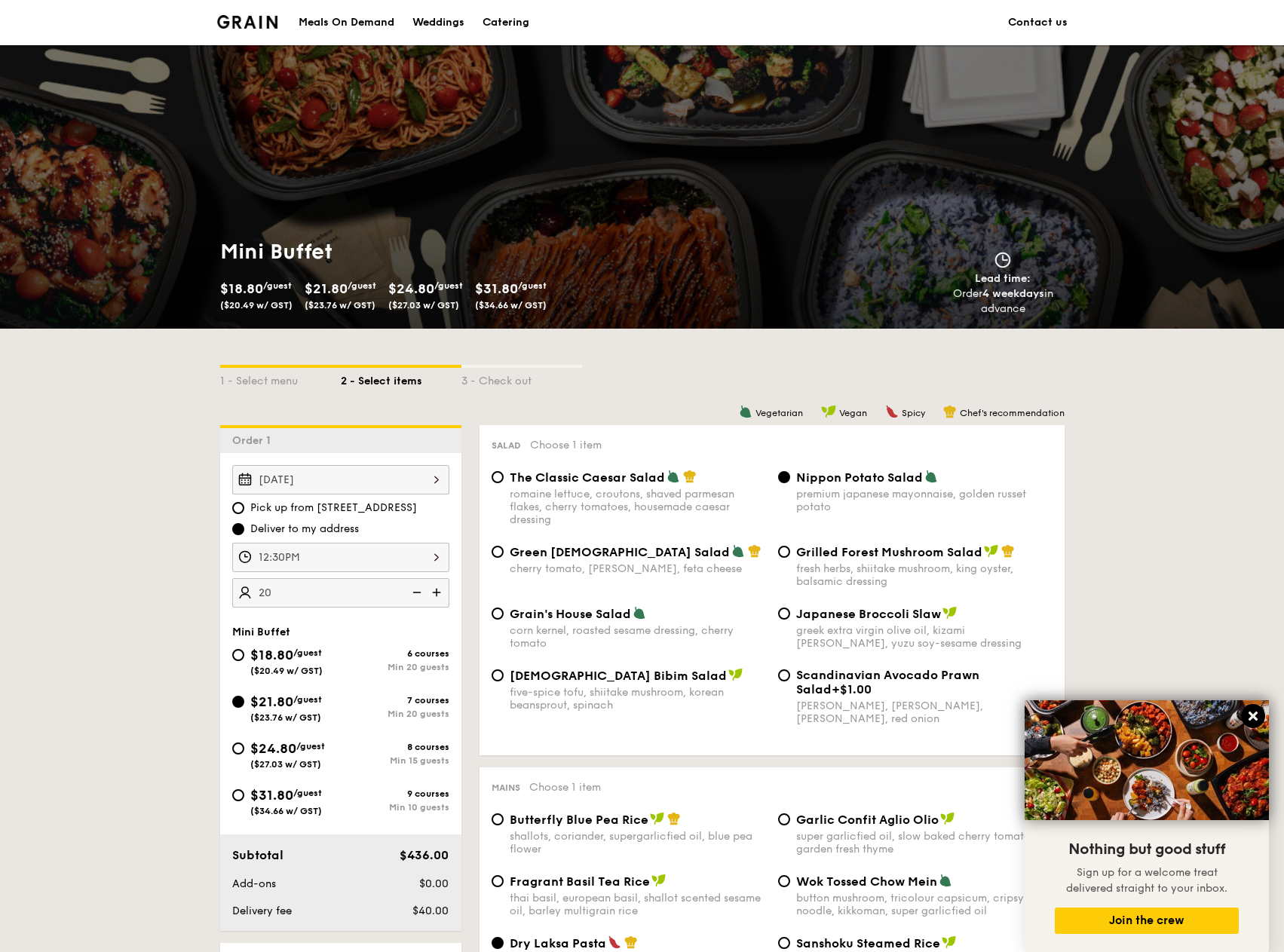
click at [1257, 716] on icon at bounding box center [1253, 716] width 14 height 14
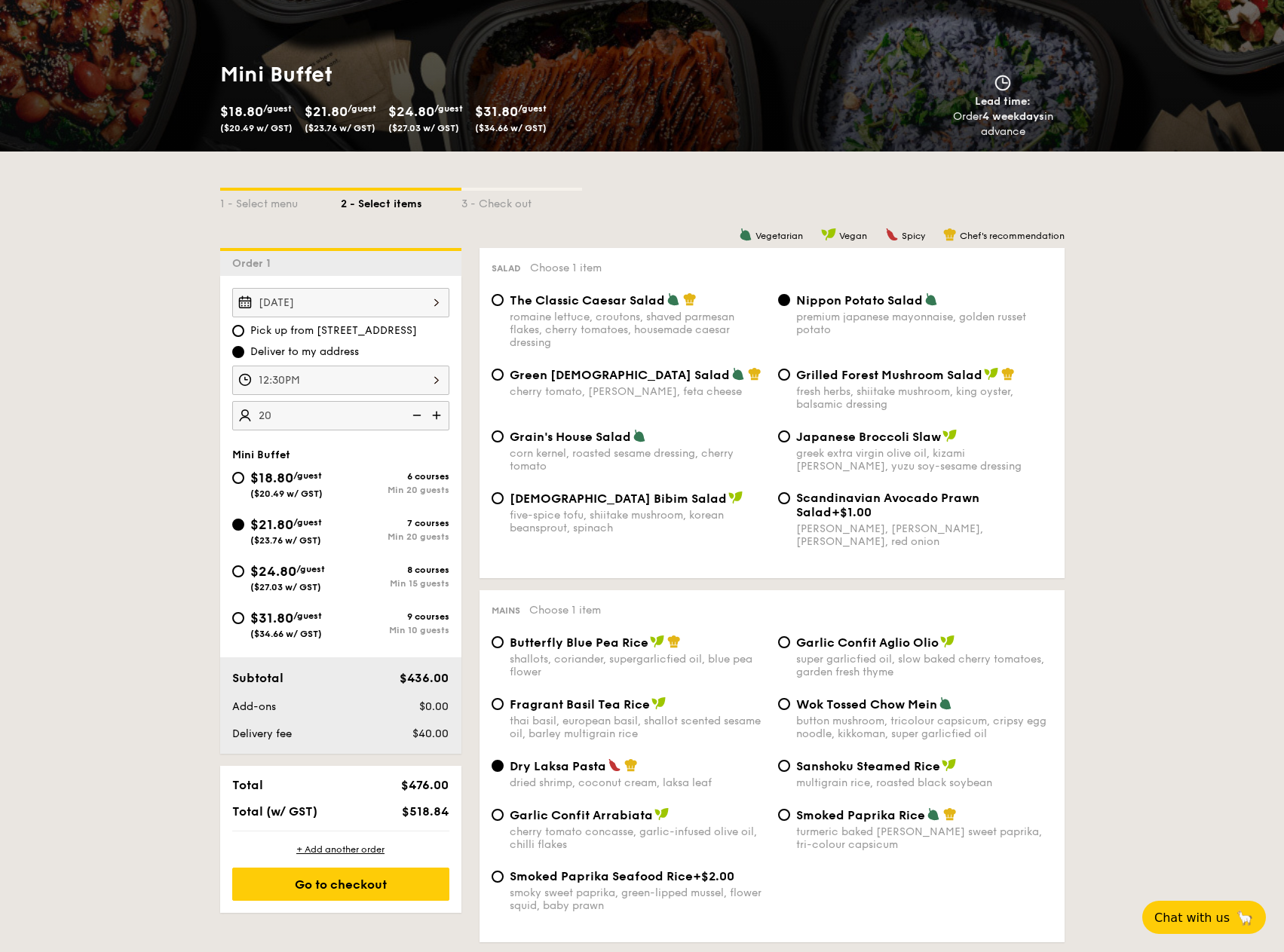
scroll to position [226, 0]
